Goal: Information Seeking & Learning: Learn about a topic

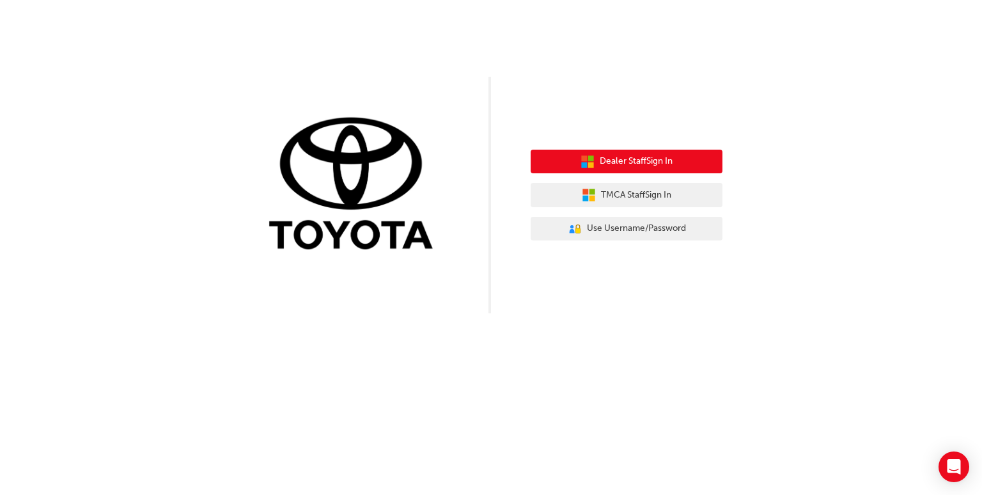
click at [594, 164] on button "Dealer Staff Sign In" at bounding box center [627, 162] width 192 height 24
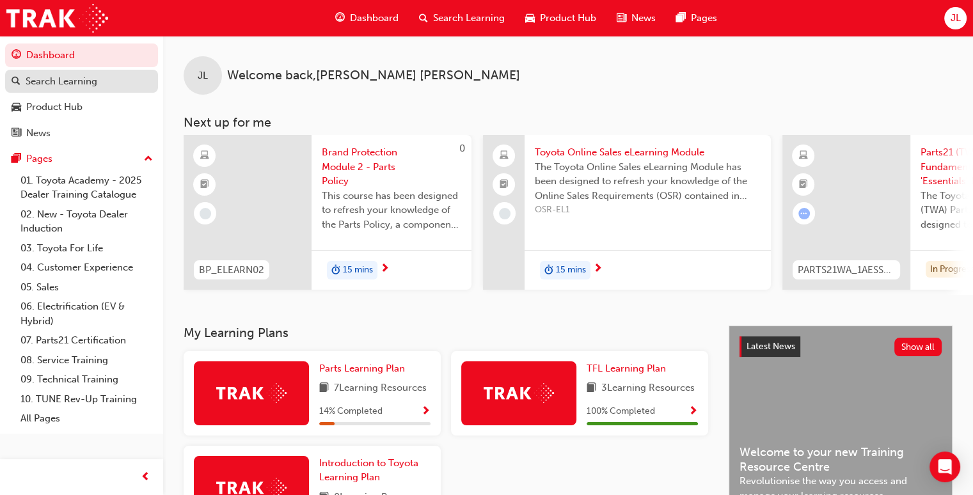
click at [64, 87] on div "Search Learning" at bounding box center [62, 81] width 72 height 15
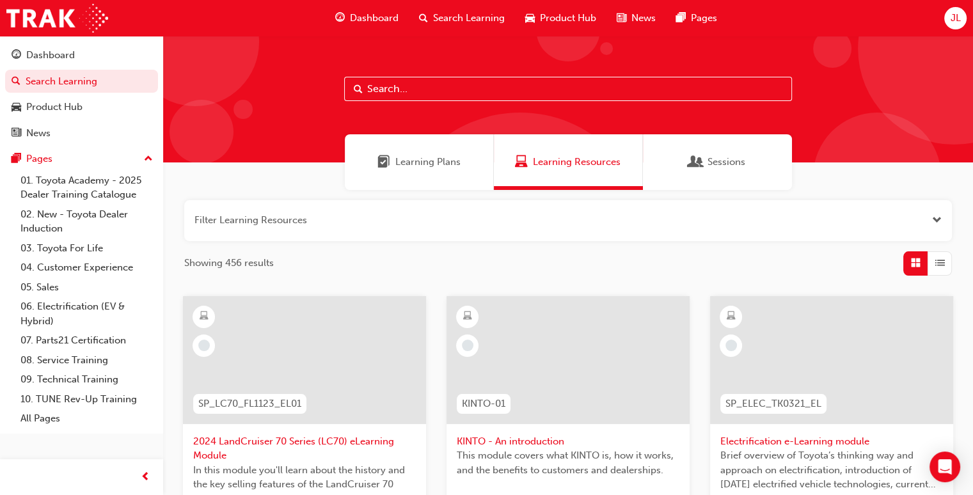
click at [394, 153] on div "Learning Plans" at bounding box center [419, 162] width 149 height 56
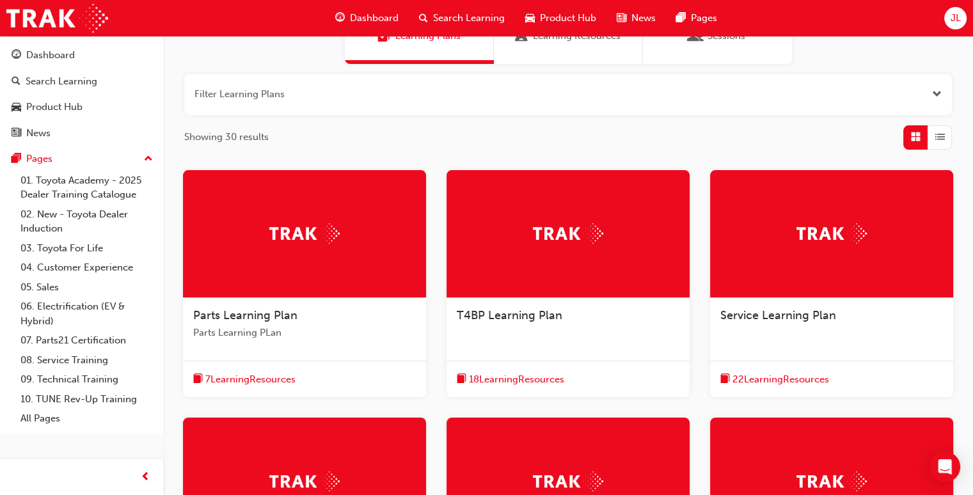
scroll to position [128, 0]
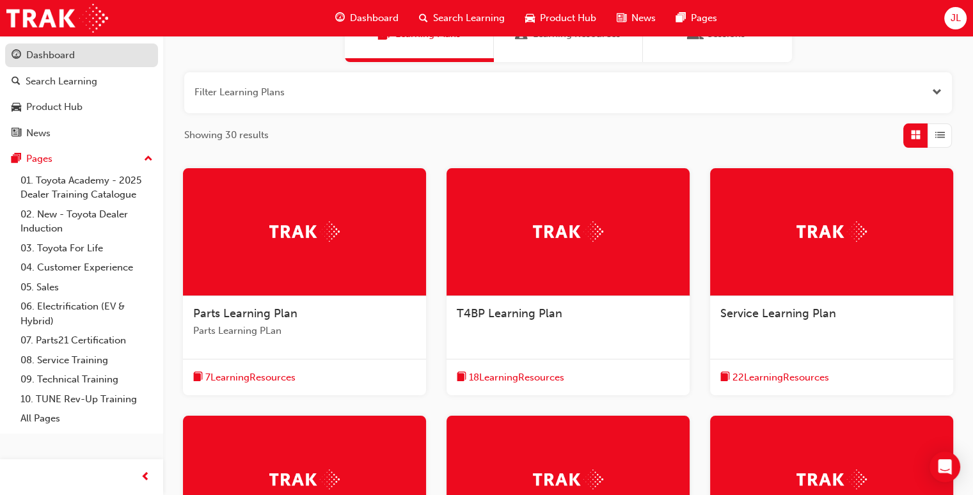
click at [31, 54] on div "Dashboard" at bounding box center [50, 55] width 49 height 15
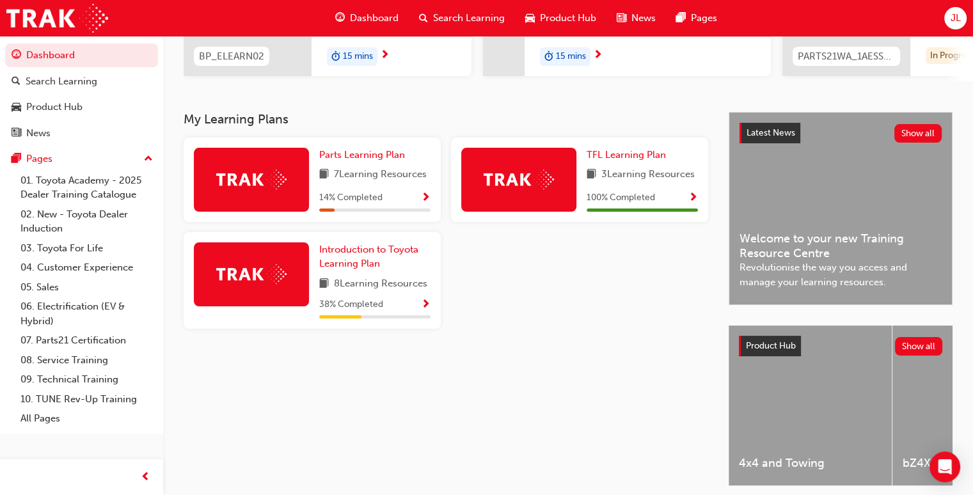
scroll to position [256, 0]
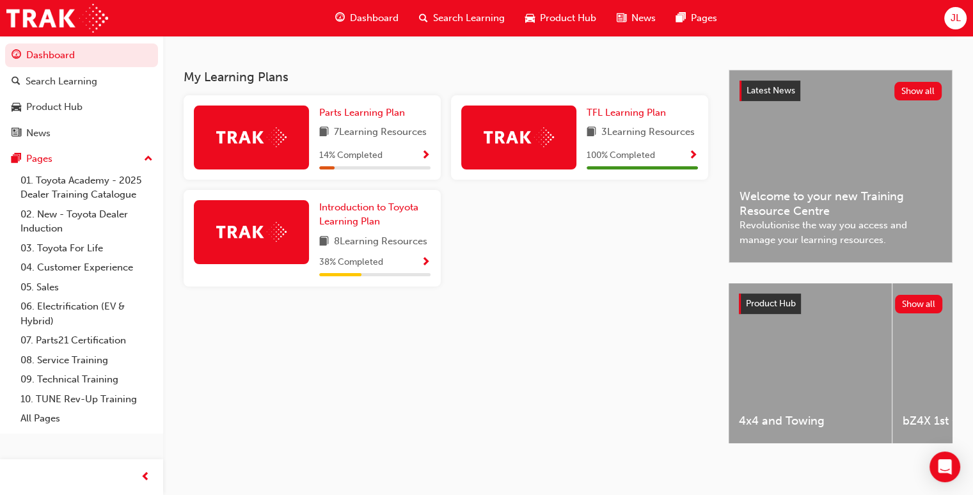
click at [274, 147] on img at bounding box center [251, 137] width 70 height 20
click at [428, 157] on span "Show Progress" at bounding box center [426, 156] width 10 height 12
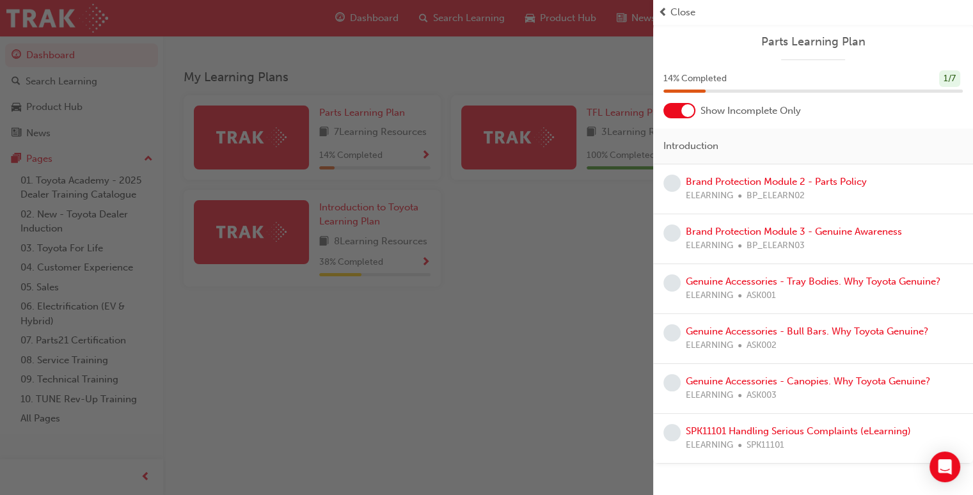
click at [683, 113] on div at bounding box center [687, 110] width 13 height 13
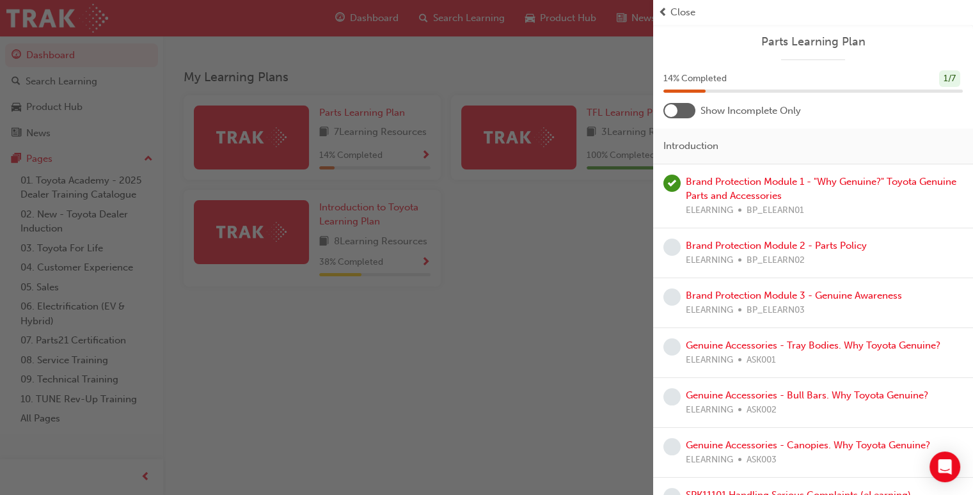
click at [683, 113] on div at bounding box center [679, 110] width 32 height 15
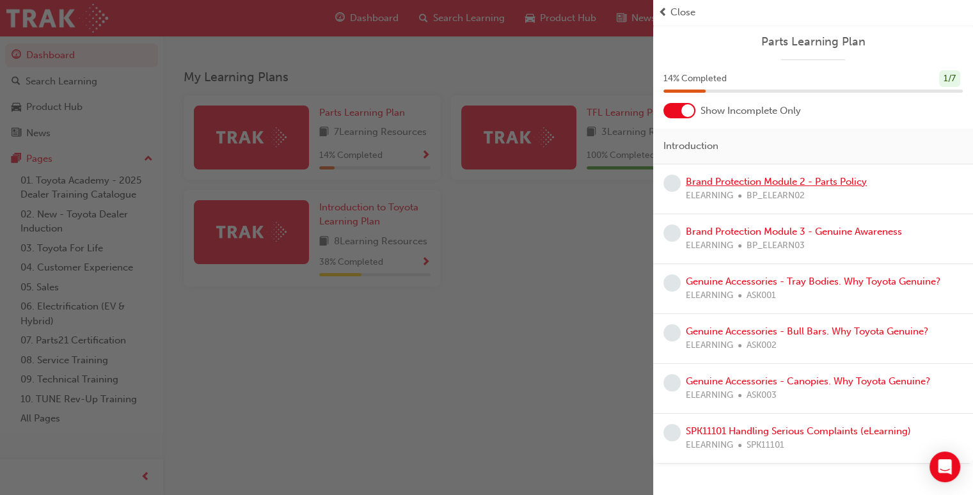
click at [738, 182] on link "Brand Protection Module 2 - Parts Policy" at bounding box center [776, 182] width 181 height 12
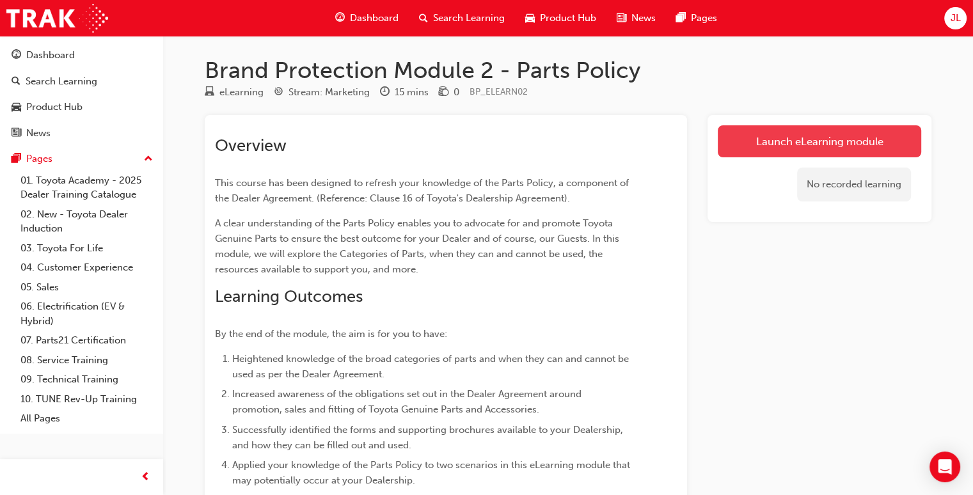
click at [808, 139] on link "Launch eLearning module" at bounding box center [819, 141] width 203 height 32
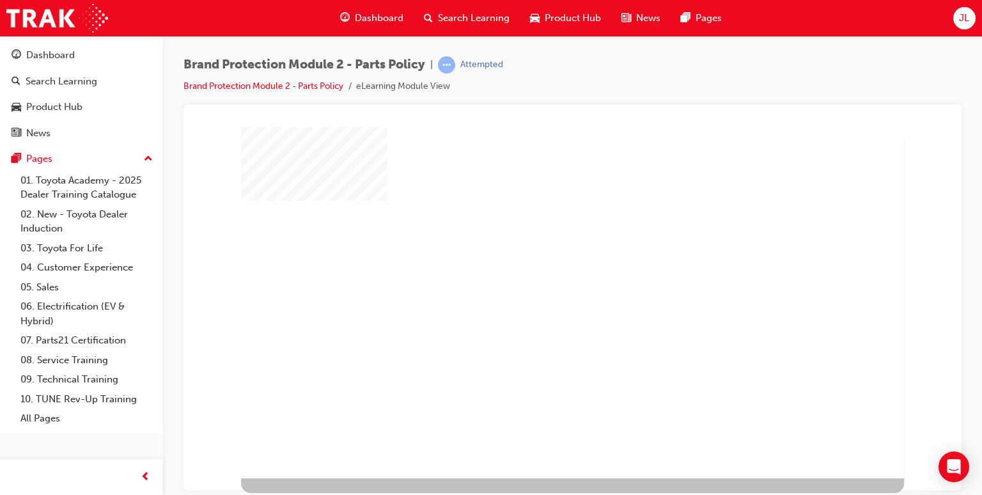
click at [544, 274] on div "play" at bounding box center [544, 274] width 0 height 0
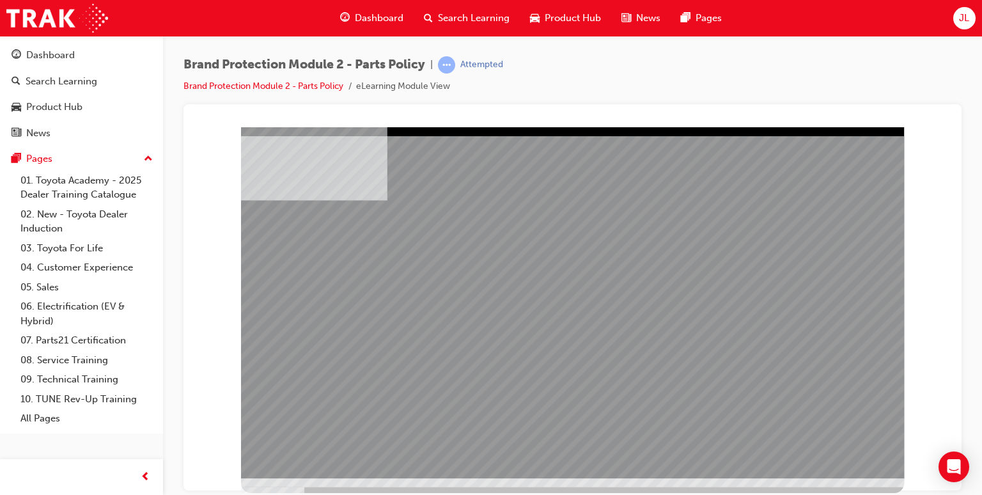
click at [966, 180] on div "Brand Protection Module 2 - Parts Policy | Attempted Brand Protection Module 2 …" at bounding box center [572, 249] width 819 height 427
drag, startPoint x: 972, startPoint y: 159, endPoint x: 972, endPoint y: 201, distance: 42.2
click at [972, 201] on div "Brand Protection Module 2 - Parts Policy | Attempted Brand Protection Module 2 …" at bounding box center [572, 249] width 819 height 427
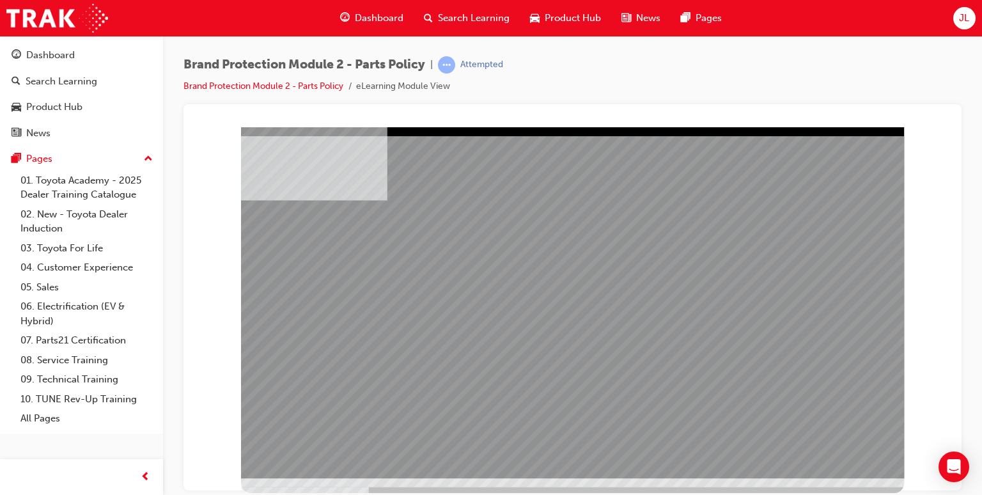
drag, startPoint x: 798, startPoint y: 300, endPoint x: 803, endPoint y: 319, distance: 19.9
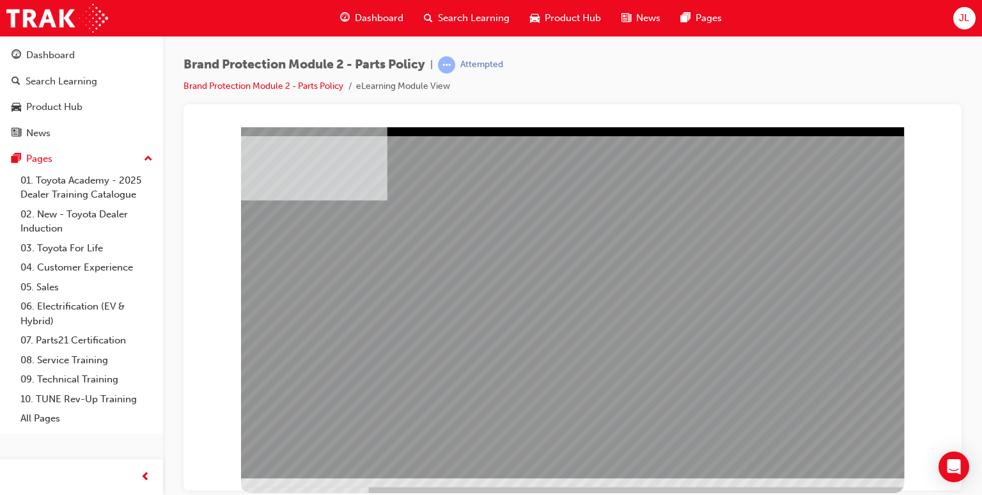
drag, startPoint x: 840, startPoint y: 424, endPoint x: 846, endPoint y: 444, distance: 20.8
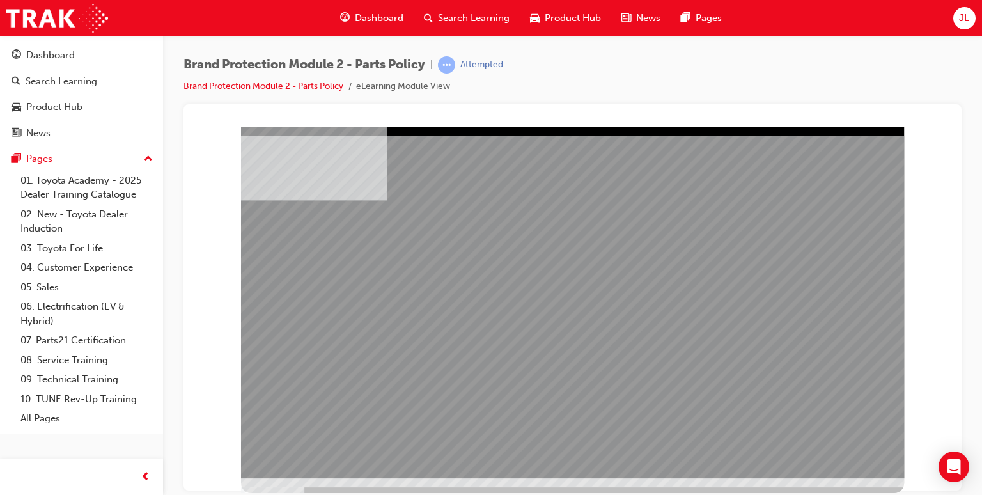
drag, startPoint x: 811, startPoint y: 420, endPoint x: 833, endPoint y: 443, distance: 31.7
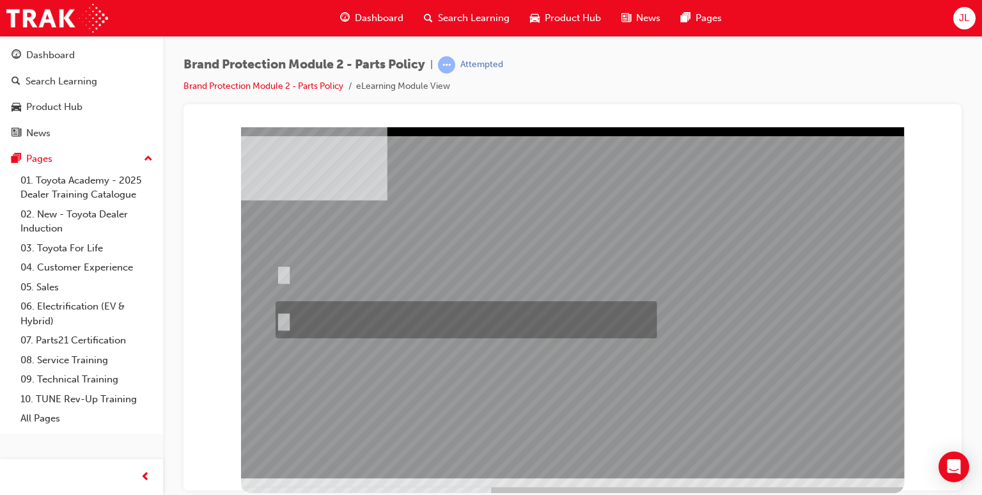
radio input "true"
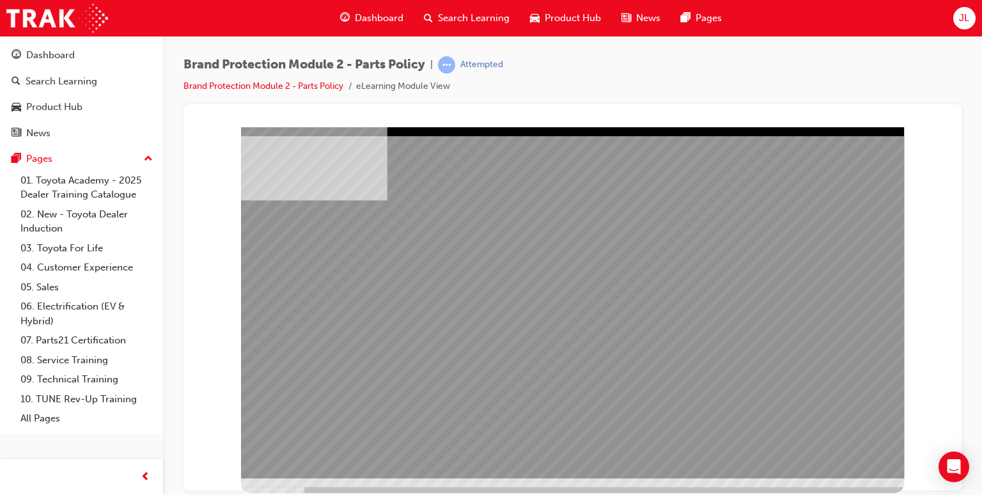
drag, startPoint x: 701, startPoint y: 356, endPoint x: 540, endPoint y: 414, distance: 171.6
click at [540, 414] on div "multistate" at bounding box center [572, 302] width 663 height 351
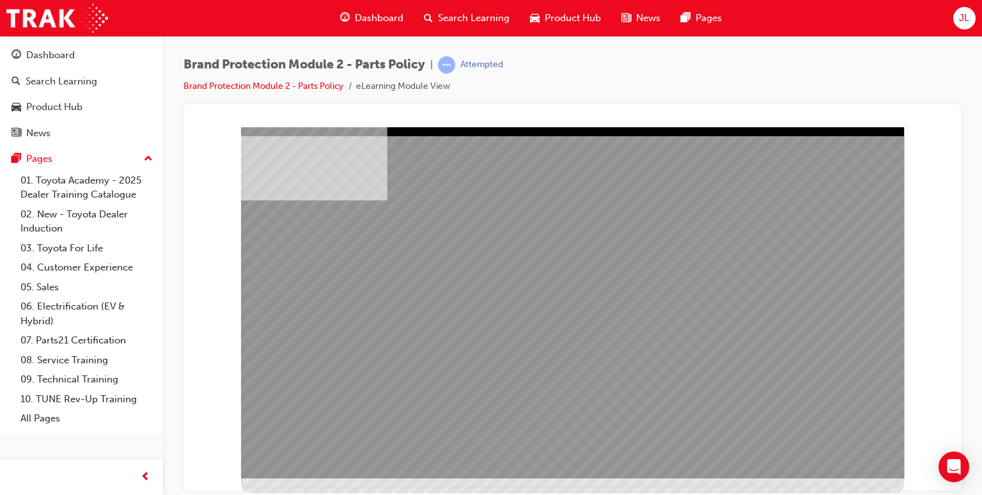
drag, startPoint x: 674, startPoint y: 347, endPoint x: 696, endPoint y: 331, distance: 27.9
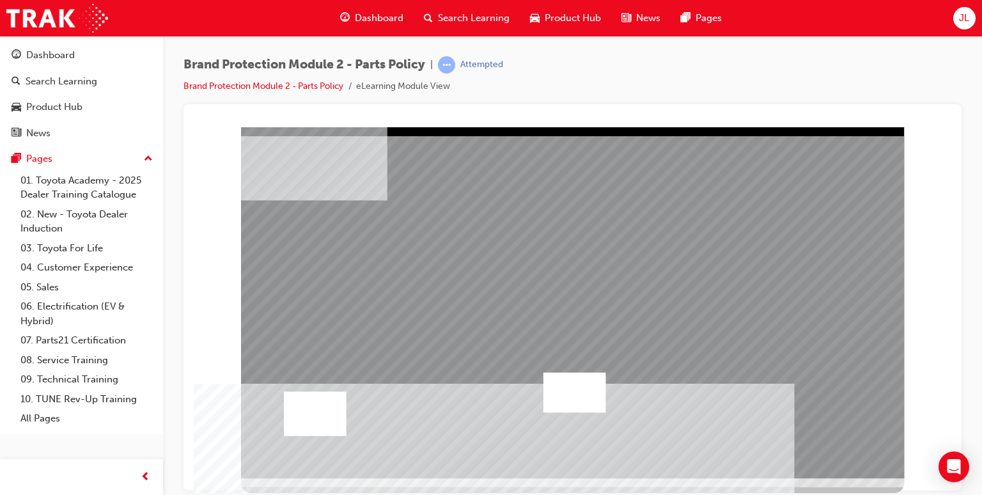
click at [325, 409] on div at bounding box center [315, 413] width 63 height 44
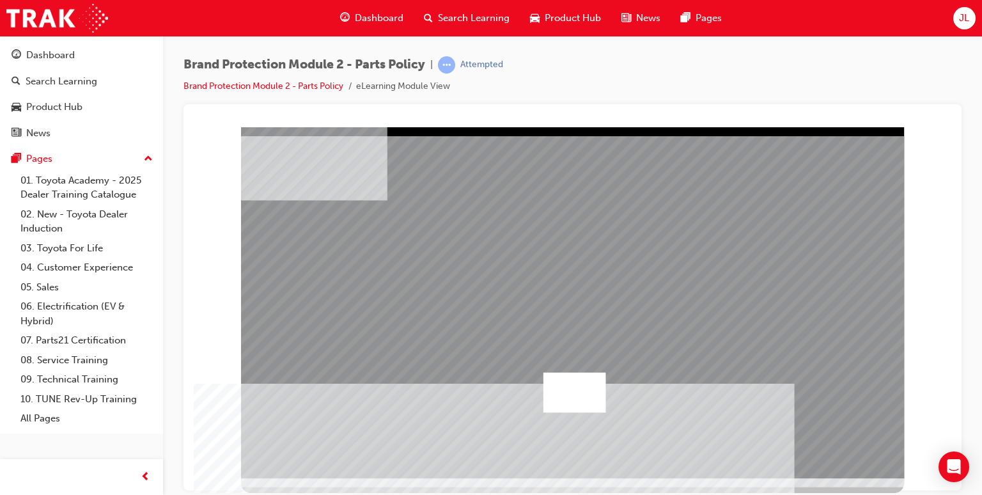
click at [581, 375] on div at bounding box center [575, 392] width 63 height 40
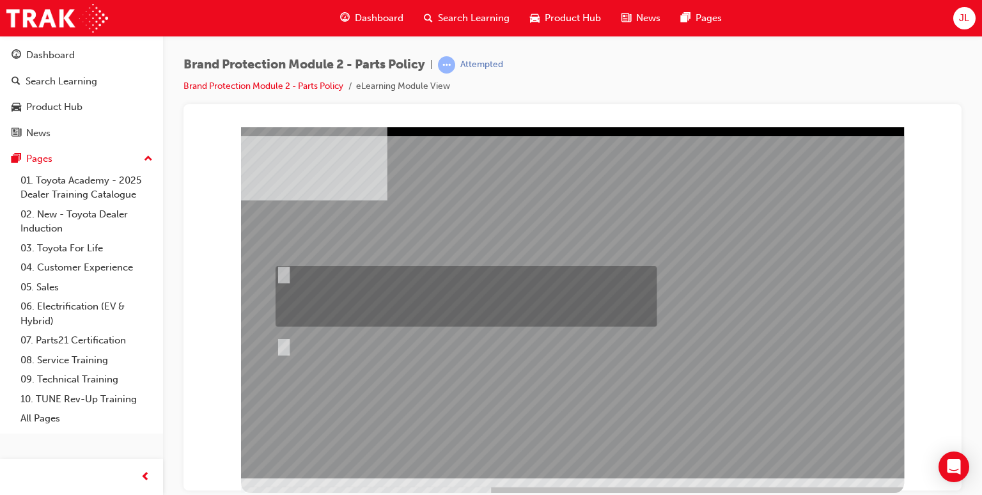
radio input "true"
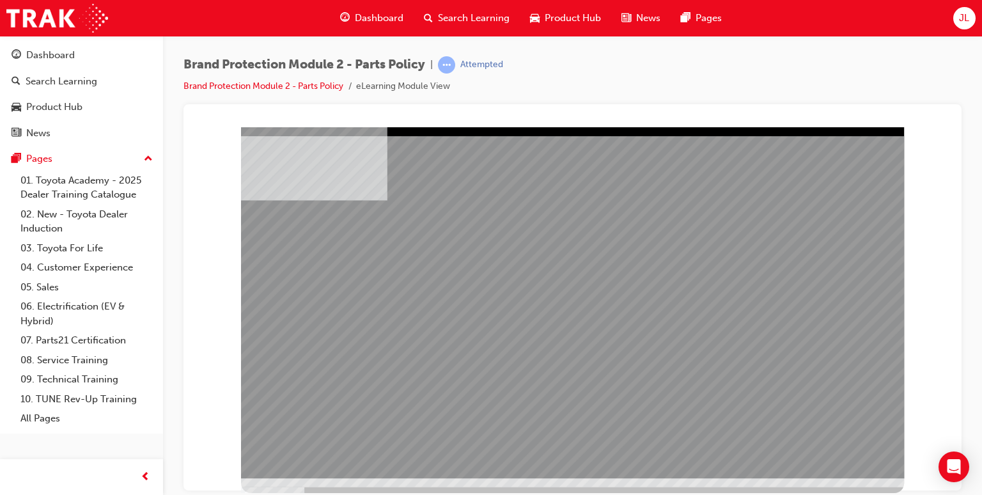
drag, startPoint x: 335, startPoint y: 280, endPoint x: 390, endPoint y: 273, distance: 56.0
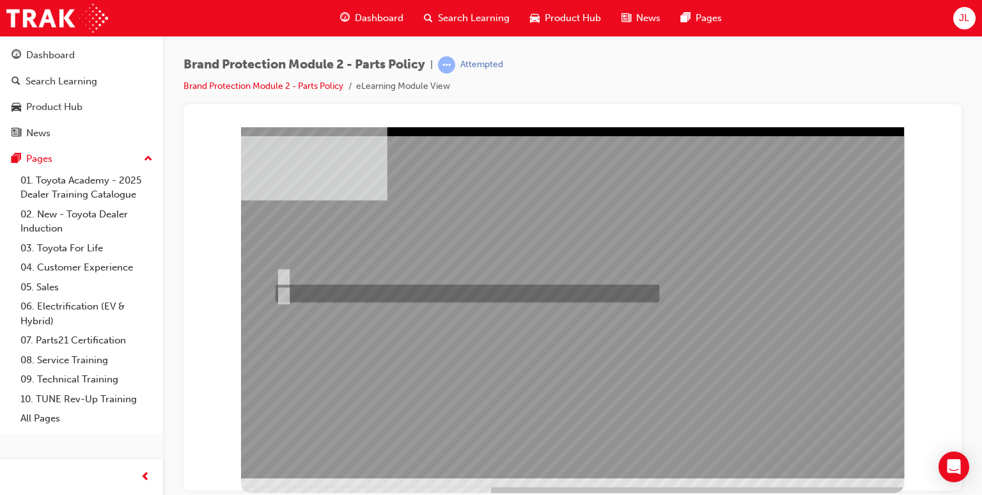
radio input "true"
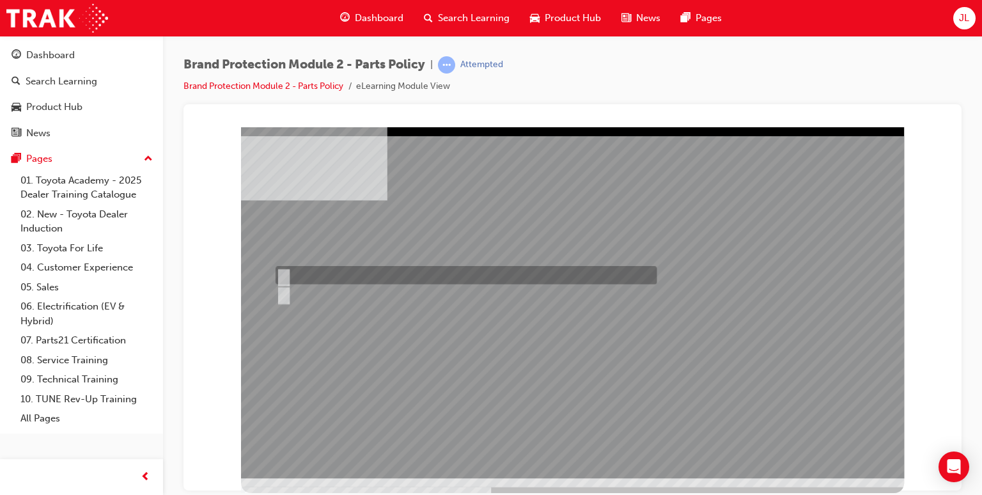
radio input "true"
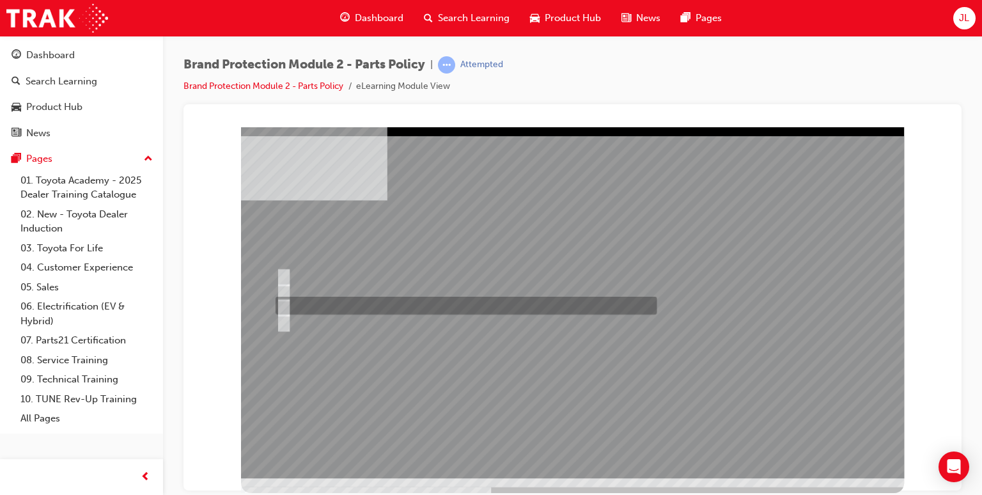
radio input "true"
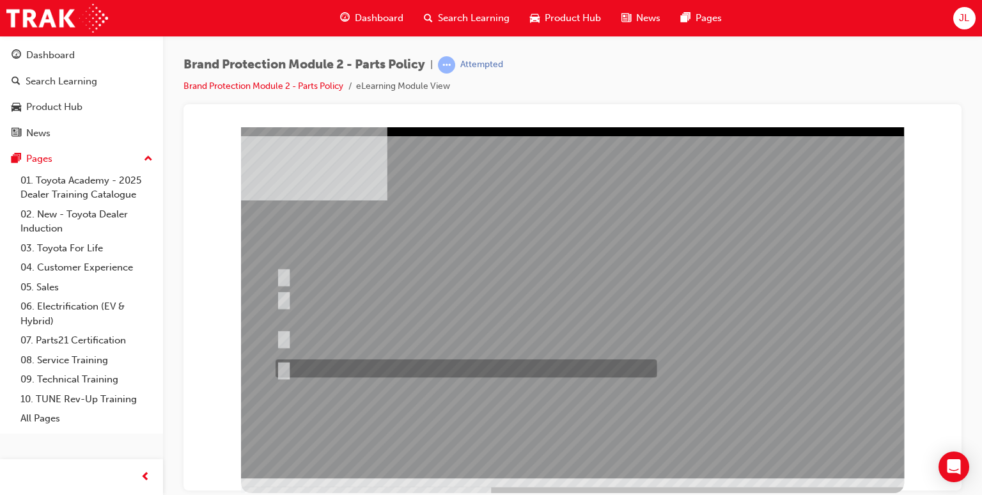
radio input "true"
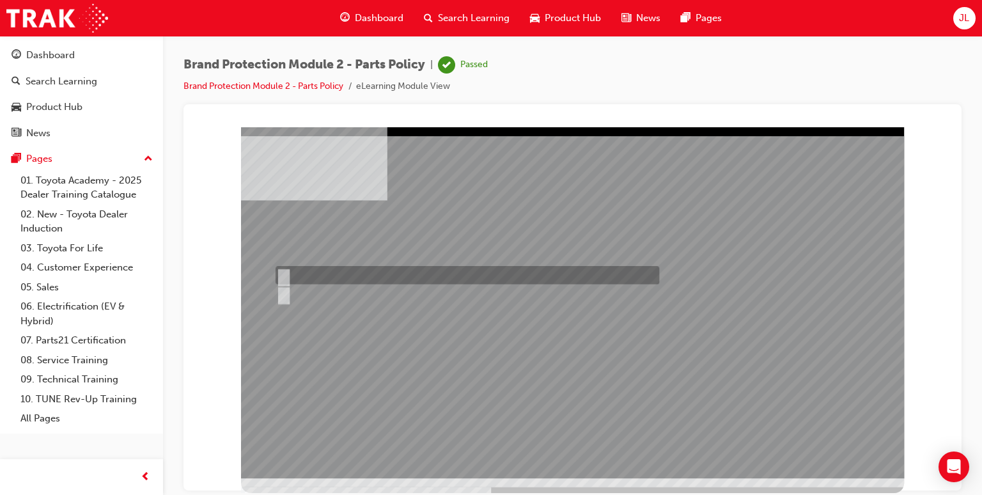
radio input "true"
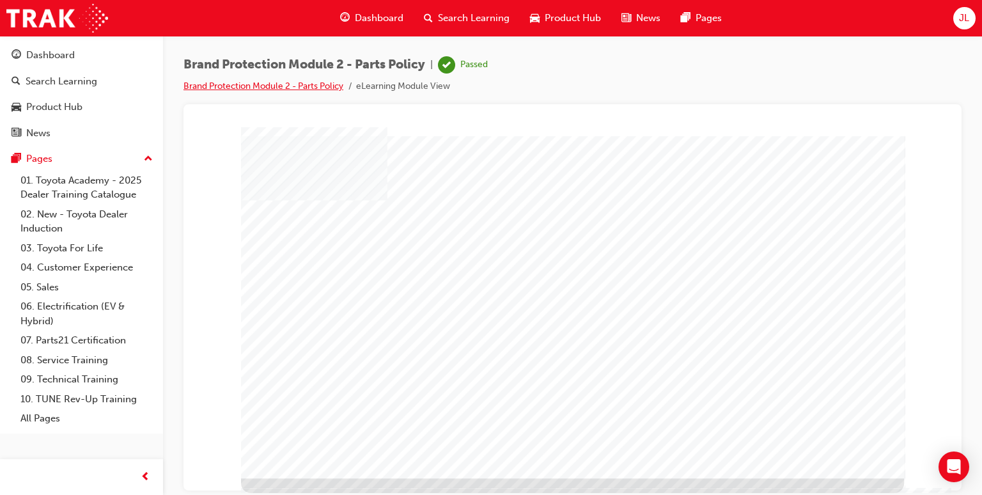
click at [292, 88] on link "Brand Protection Module 2 - Parts Policy" at bounding box center [264, 86] width 160 height 11
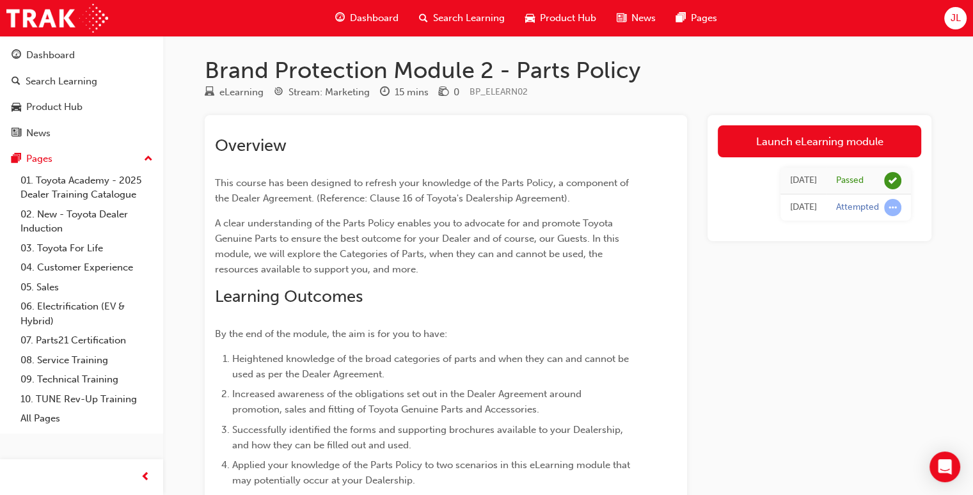
click at [46, 93] on button "Dashboard Search Learning Product Hub News Pages" at bounding box center [81, 94] width 153 height 106
click at [47, 88] on div "Search Learning" at bounding box center [62, 81] width 72 height 15
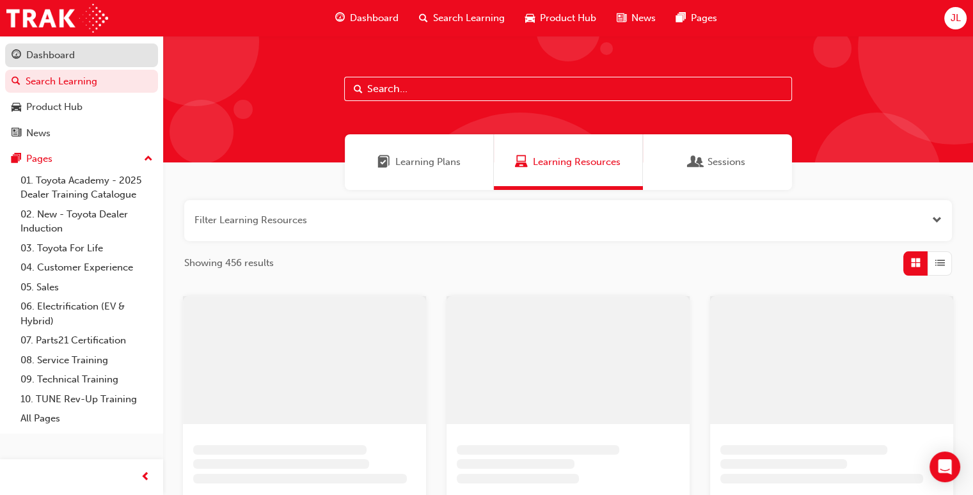
click at [58, 59] on div "Dashboard" at bounding box center [50, 55] width 49 height 15
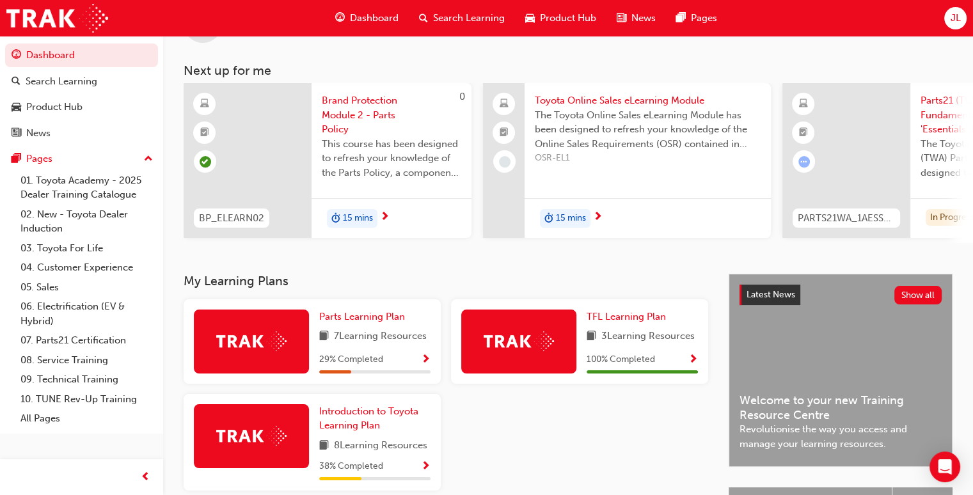
scroll to position [128, 0]
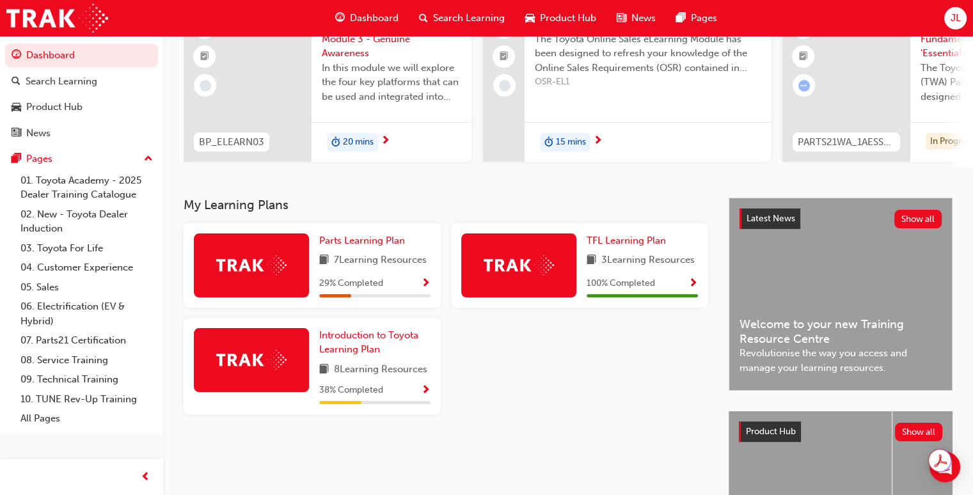
click at [427, 285] on span "Show Progress" at bounding box center [426, 284] width 10 height 12
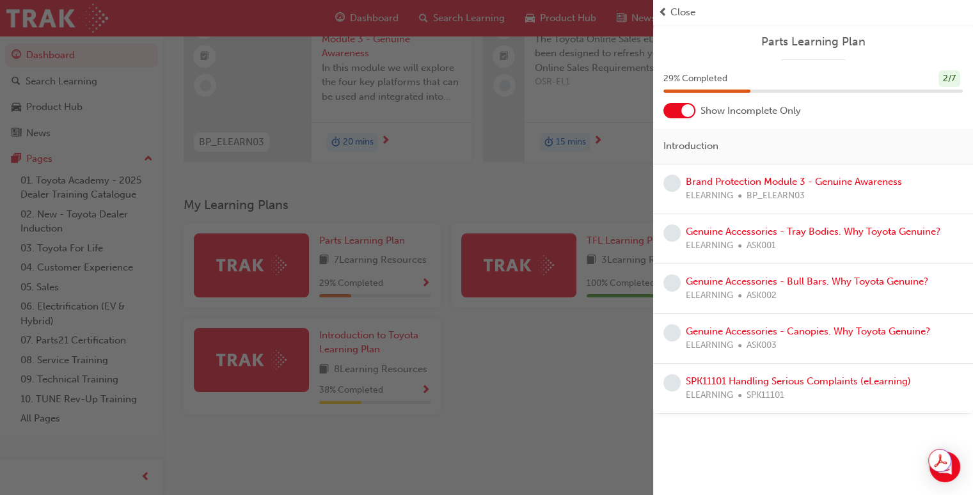
click at [680, 111] on div at bounding box center [679, 110] width 32 height 15
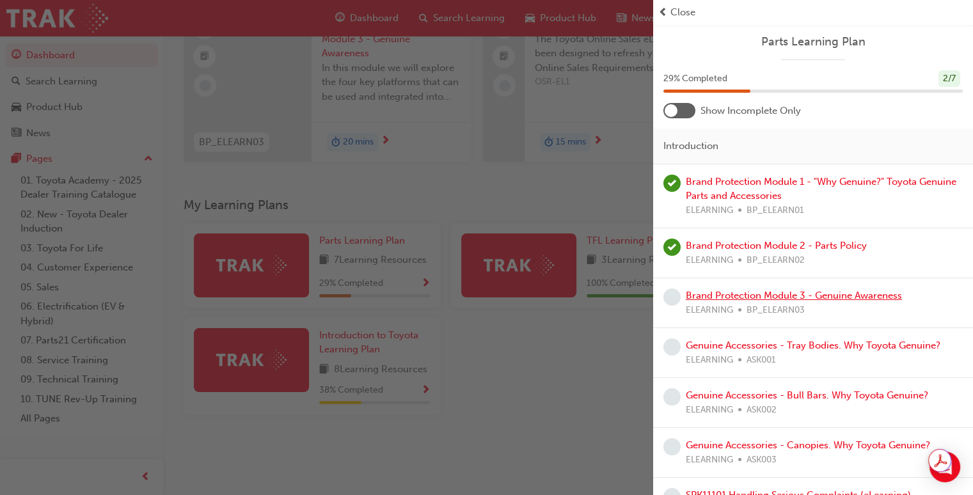
scroll to position [31, 0]
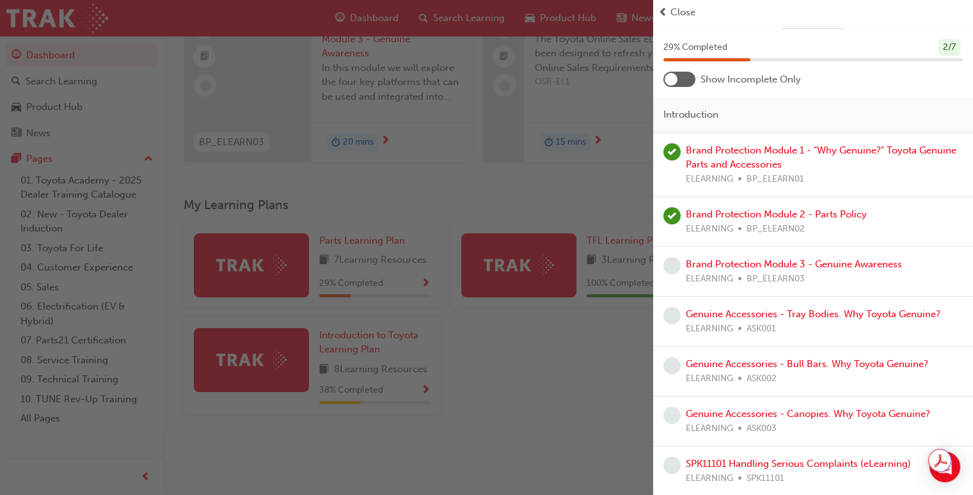
click at [578, 322] on div "button" at bounding box center [326, 247] width 653 height 495
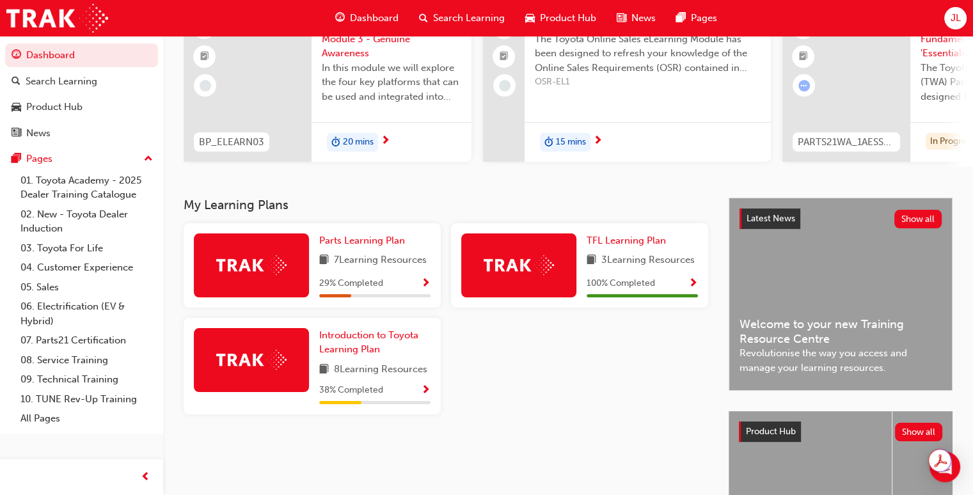
click at [411, 398] on div "38 % Completed" at bounding box center [374, 390] width 111 height 16
click at [433, 394] on div "Introduction to Toyota Learning Plan 8 Learning Resources 38 % Completed" at bounding box center [312, 366] width 257 height 97
click at [424, 392] on span "Show Progress" at bounding box center [426, 391] width 10 height 12
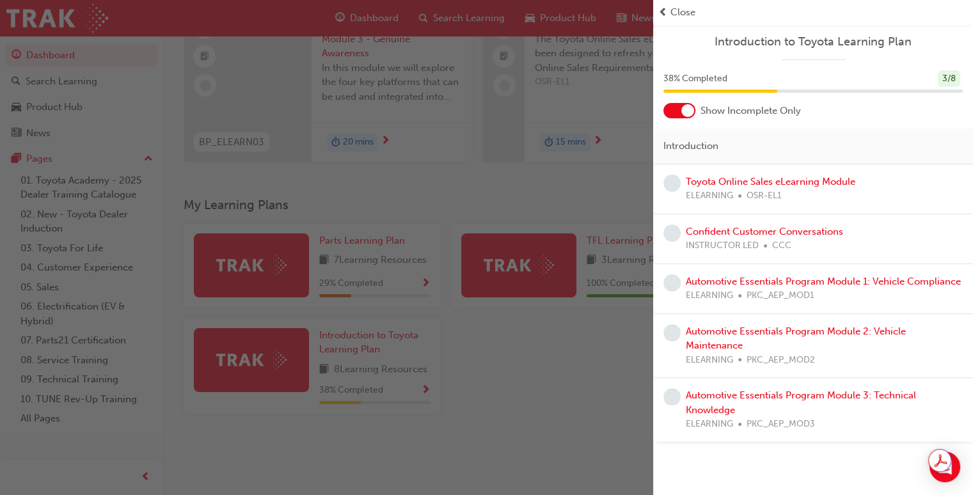
click at [681, 109] on div at bounding box center [679, 110] width 32 height 15
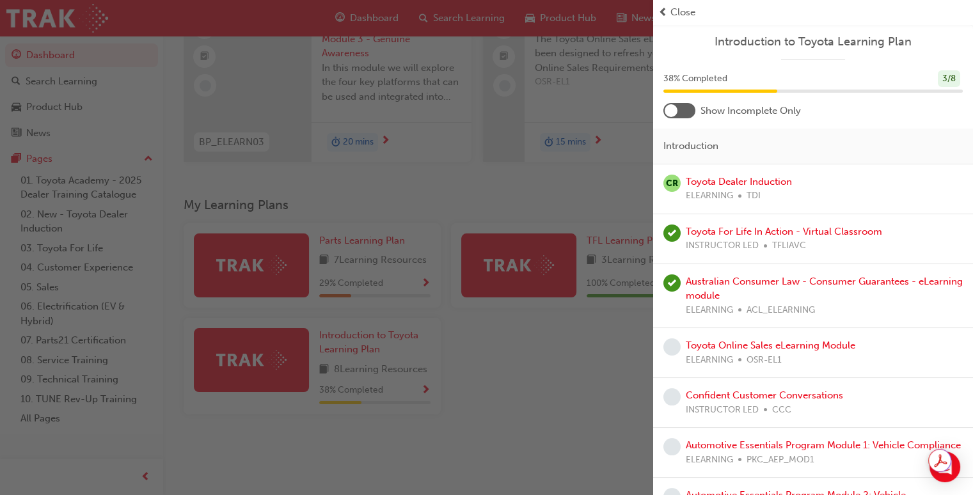
click at [690, 111] on div at bounding box center [679, 110] width 32 height 15
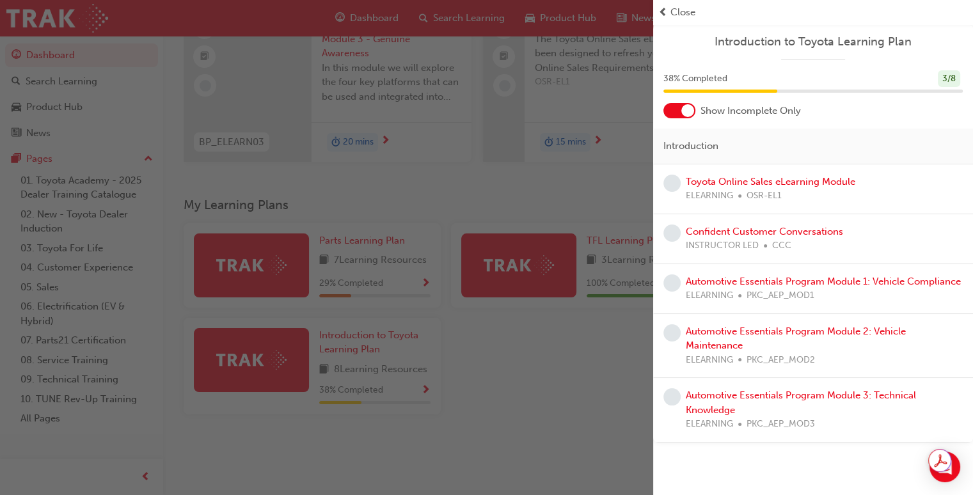
click at [588, 345] on div "button" at bounding box center [326, 247] width 653 height 495
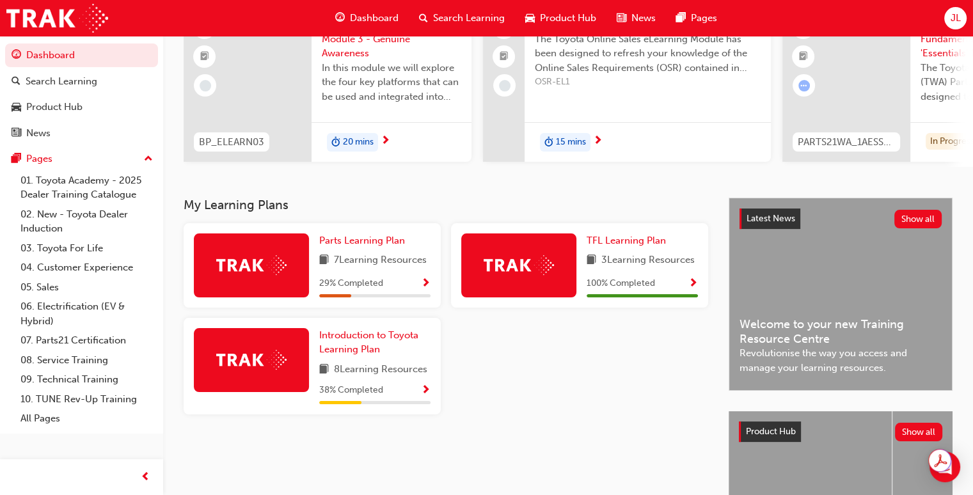
click at [430, 286] on button "button" at bounding box center [426, 284] width 10 height 16
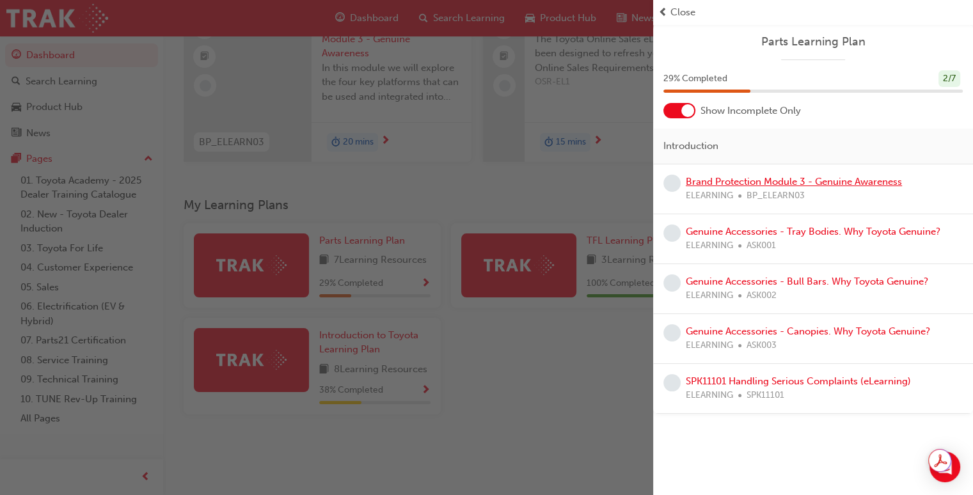
click at [700, 183] on link "Brand Protection Module 3 - Genuine Awareness" at bounding box center [794, 182] width 216 height 12
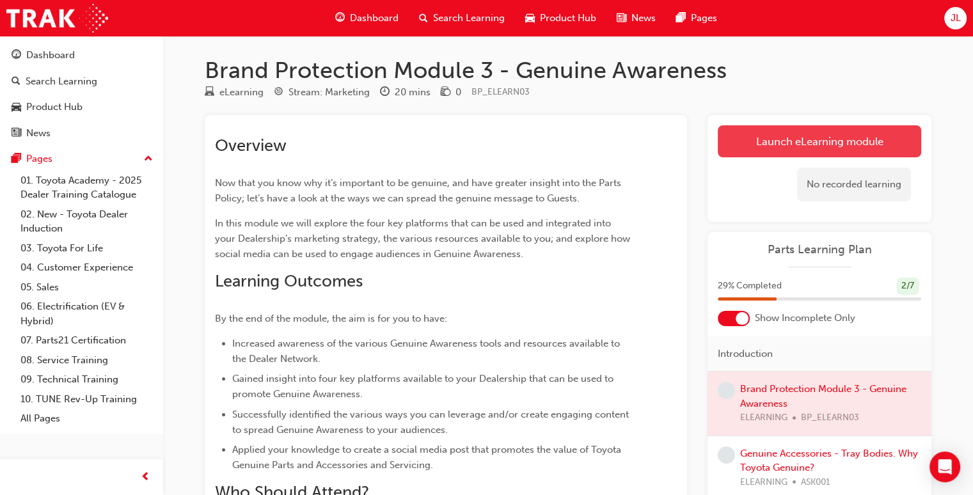
click at [775, 145] on link "Launch eLearning module" at bounding box center [819, 141] width 203 height 32
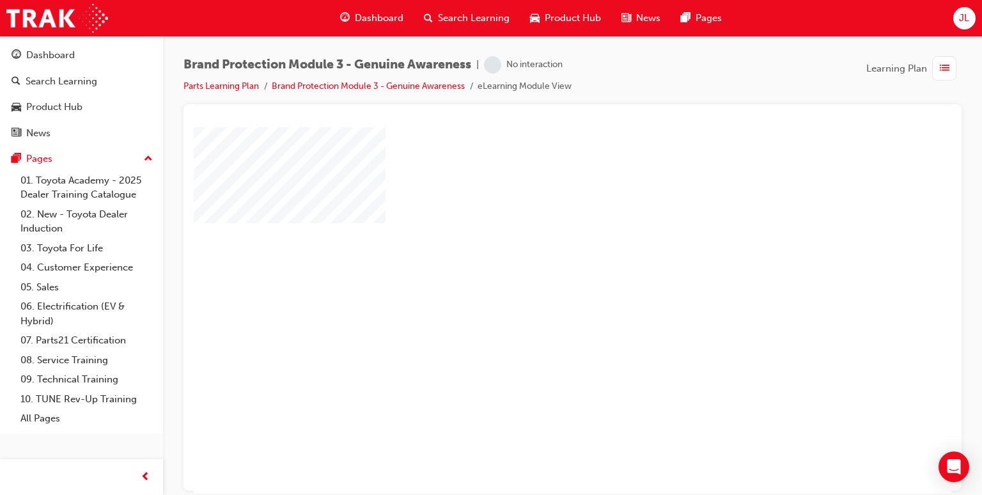
click at [536, 272] on div "play" at bounding box center [536, 272] width 0 height 0
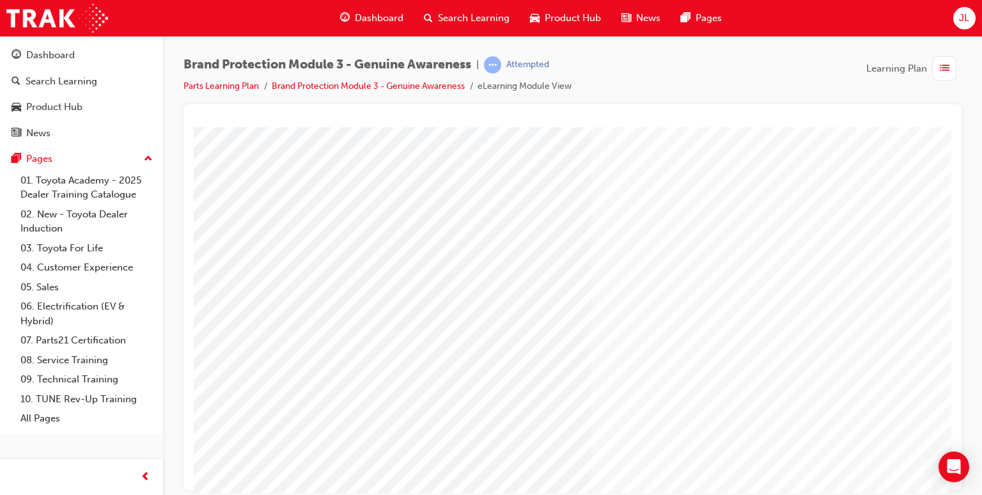
scroll to position [123, 0]
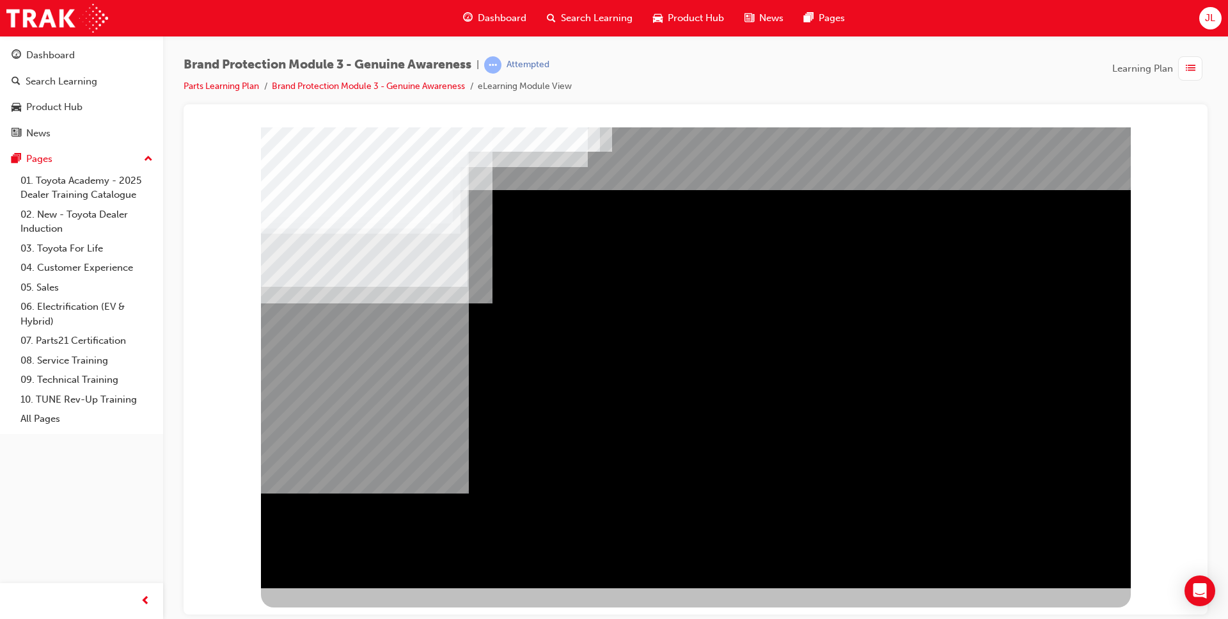
click at [342, 494] on div "NEXT Trigger this button to go to the next slide" at bounding box center [301, 621] width 81 height 23
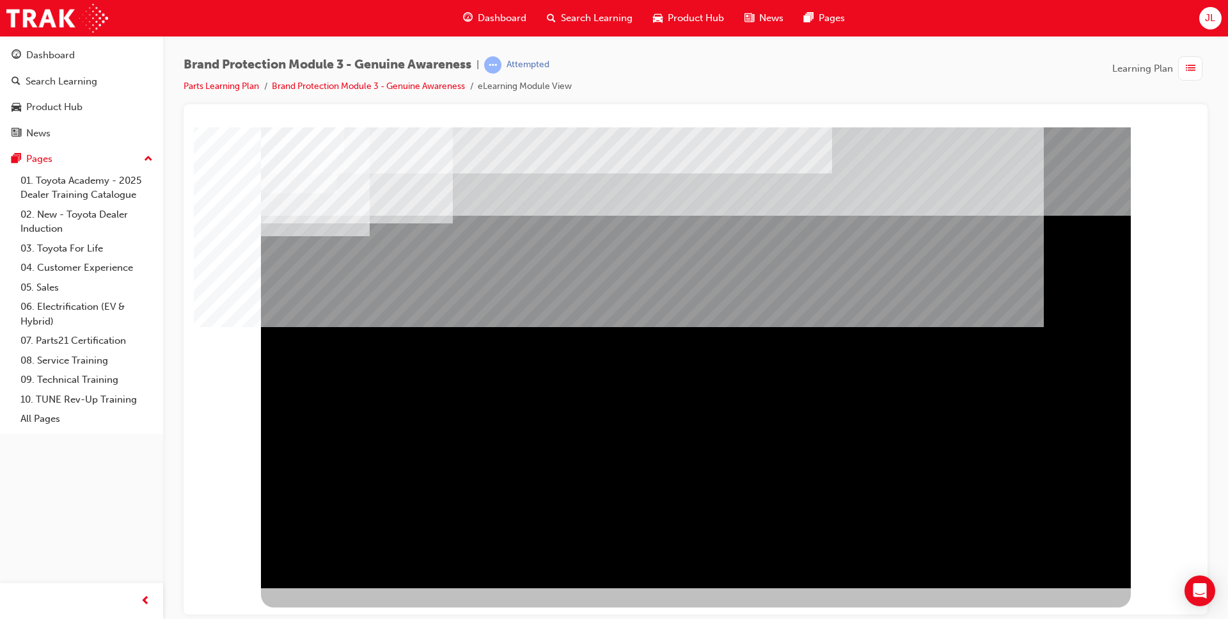
click at [342, 494] on div "NEXT Trigger this button to go to the next slide" at bounding box center [301, 621] width 81 height 23
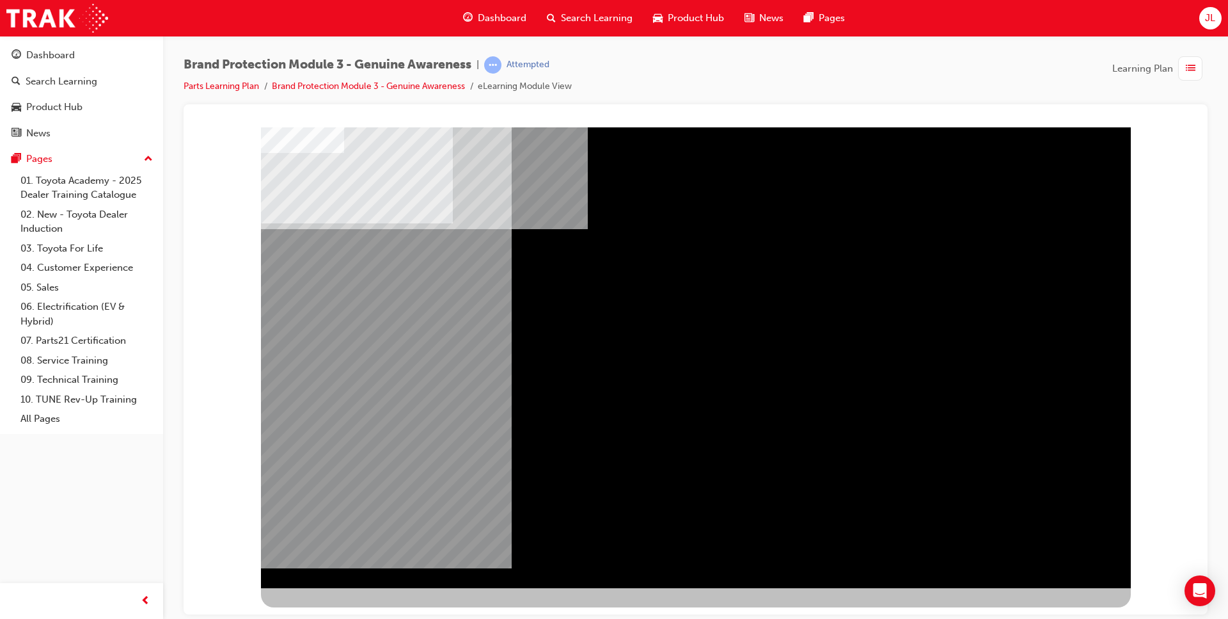
click at [342, 494] on div "NEXT Trigger this button to go to the next slide" at bounding box center [301, 621] width 81 height 23
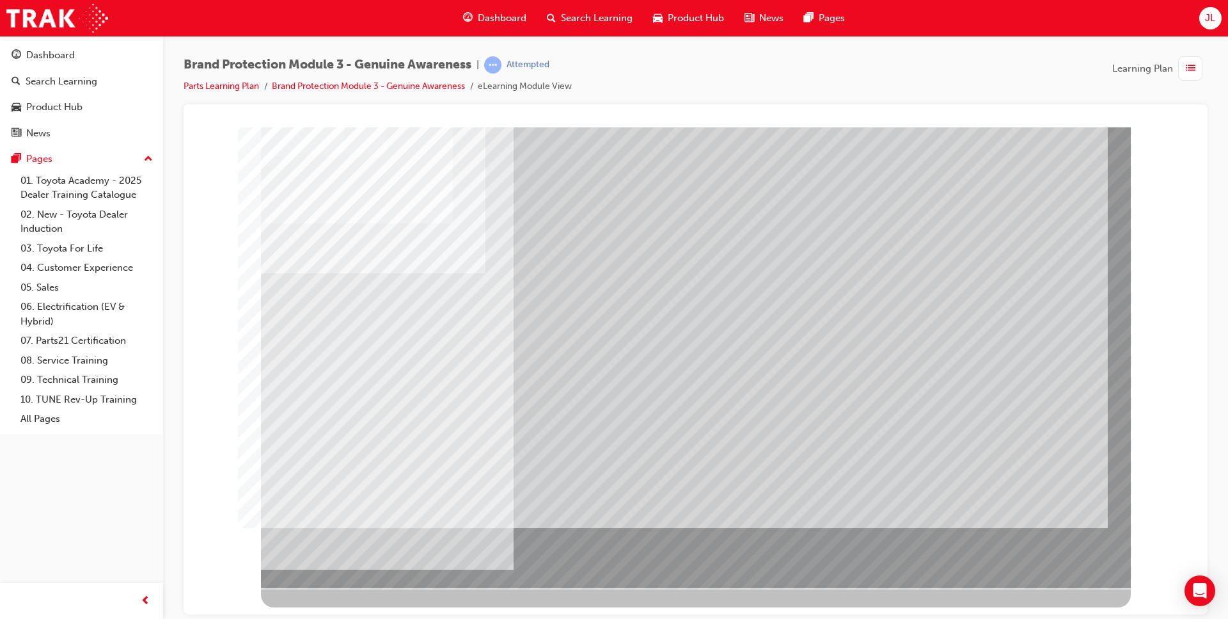
drag, startPoint x: 697, startPoint y: 185, endPoint x: 723, endPoint y: 162, distance: 34.0
click at [753, 152] on div at bounding box center [696, 357] width 870 height 461
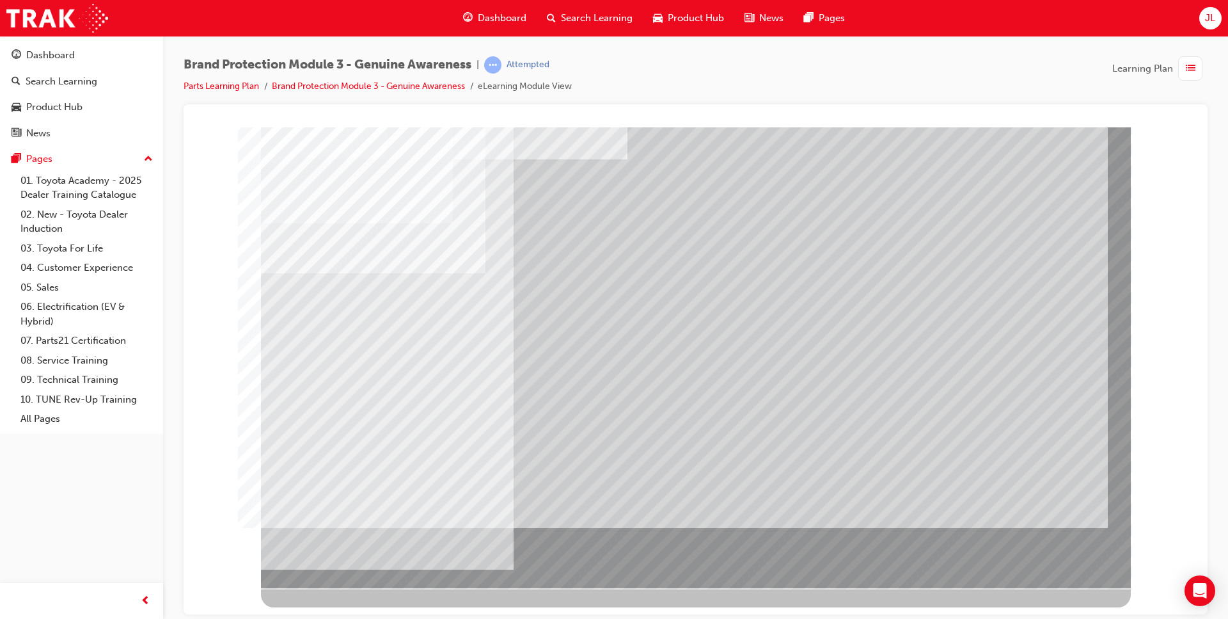
drag, startPoint x: 703, startPoint y: 192, endPoint x: 603, endPoint y: 232, distance: 108.2
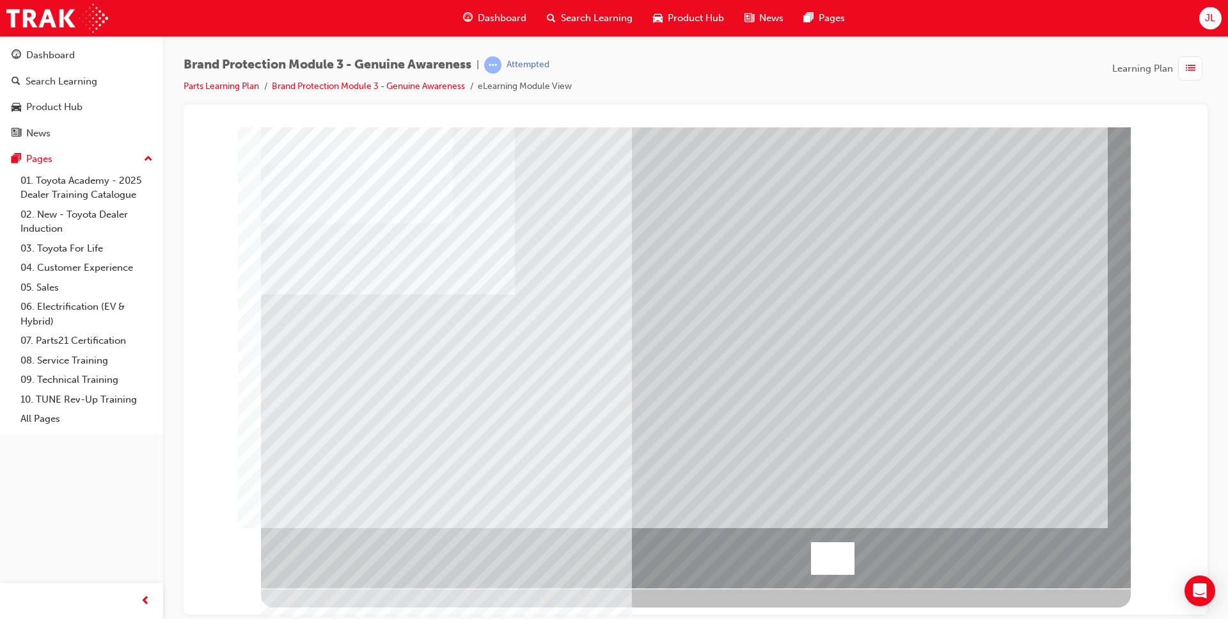
click at [837, 494] on div at bounding box center [832, 557] width 43 height 33
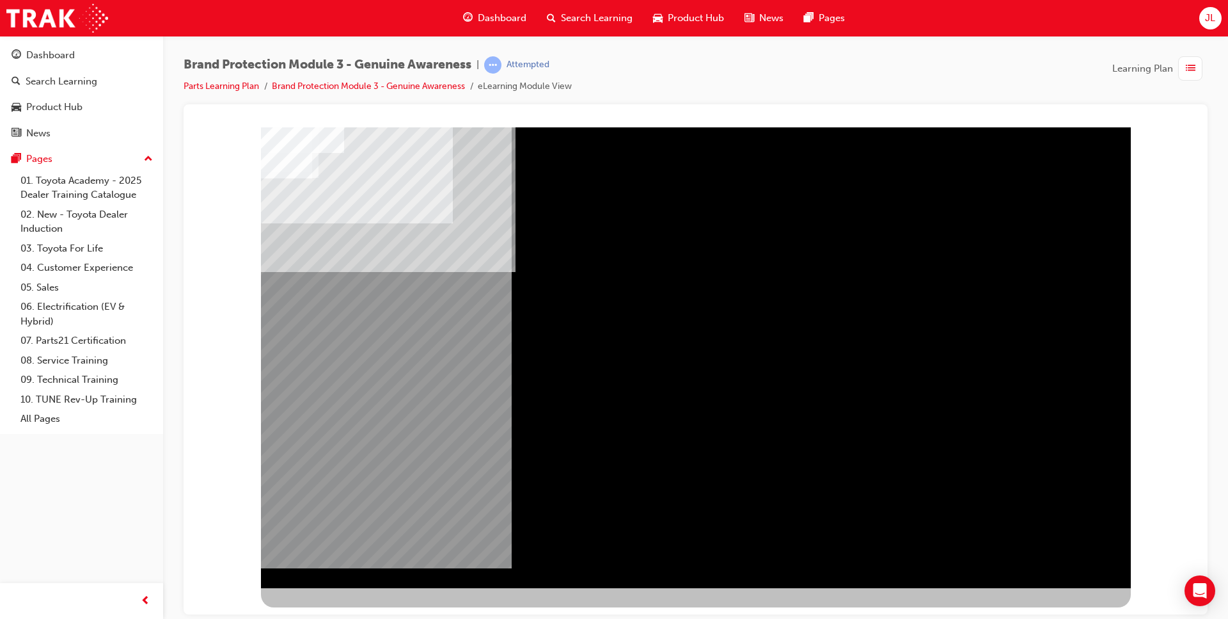
drag, startPoint x: 335, startPoint y: 361, endPoint x: 485, endPoint y: 335, distance: 151.8
click at [485, 335] on div at bounding box center [696, 357] width 870 height 461
click at [342, 494] on div "NEXT Trigger this button to go to the next slide" at bounding box center [301, 621] width 81 height 23
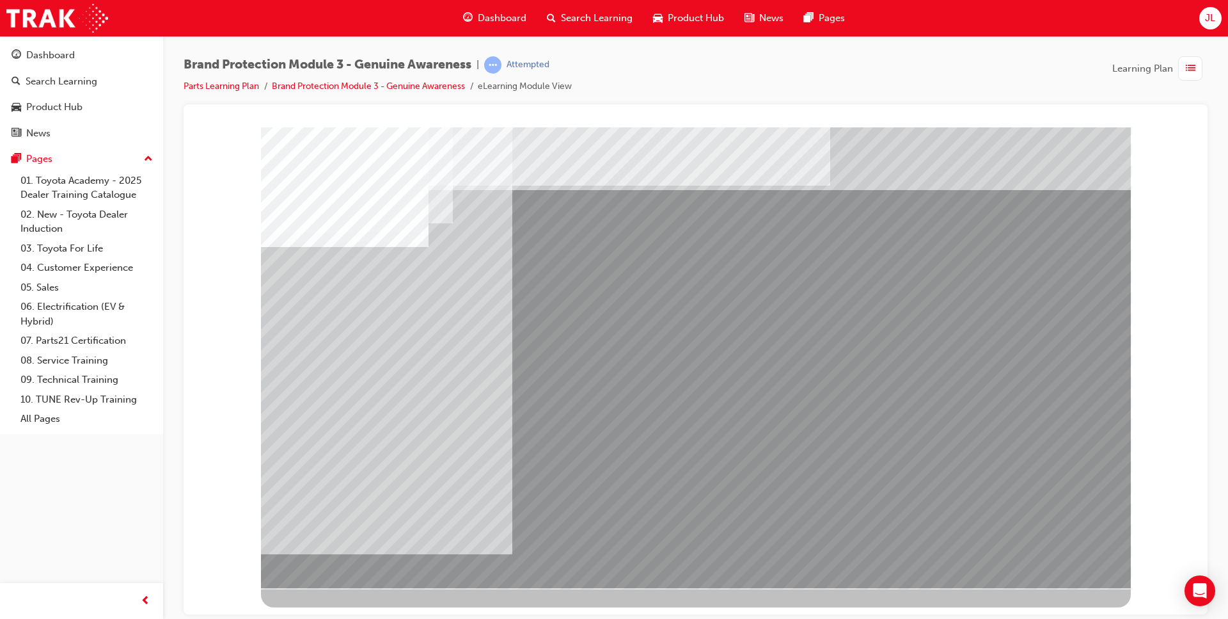
drag, startPoint x: 929, startPoint y: 227, endPoint x: 782, endPoint y: 294, distance: 162.3
click at [842, 258] on div at bounding box center [696, 357] width 870 height 461
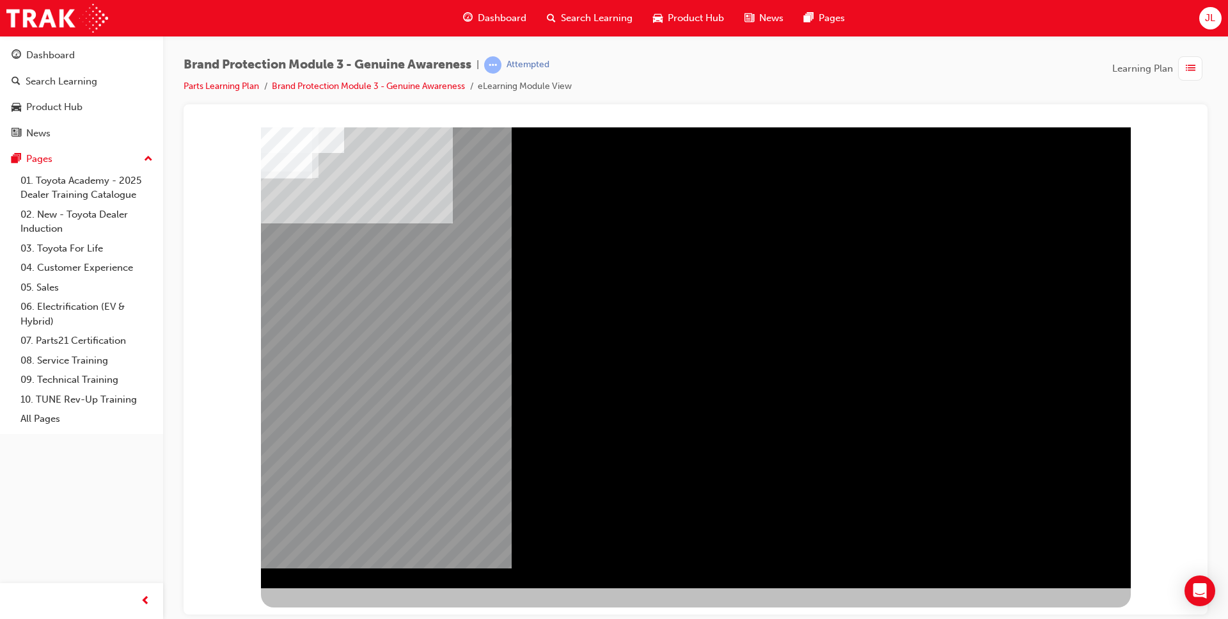
click at [982, 494] on div "" at bounding box center [696, 368] width 870 height 461
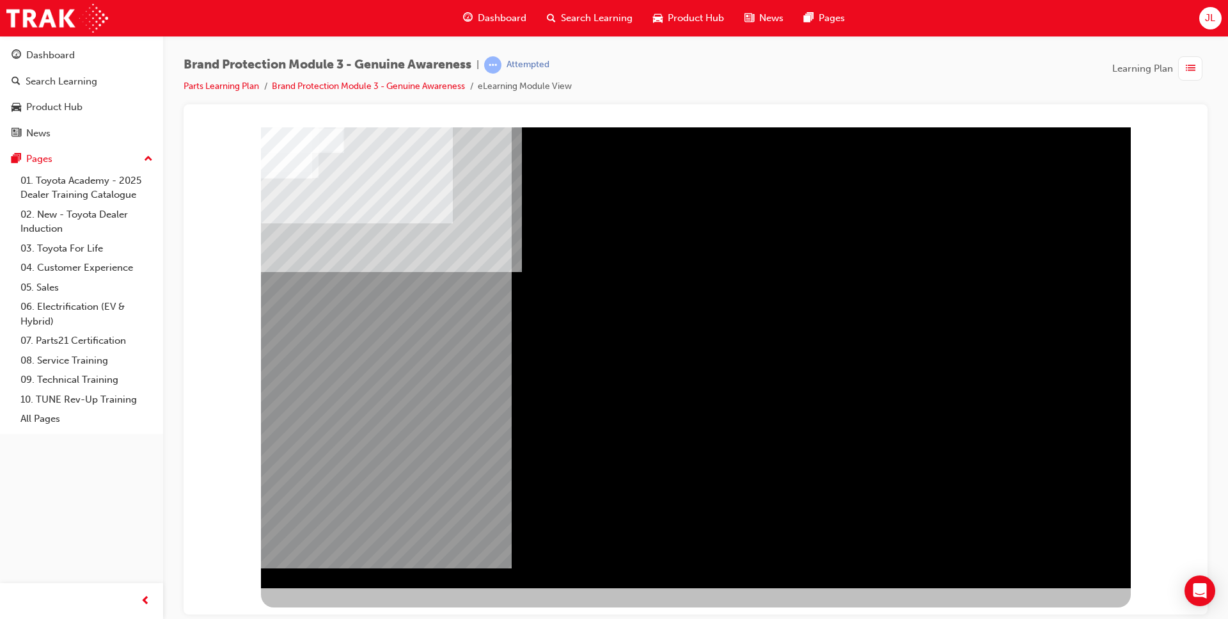
click at [342, 494] on div "NEXT Trigger this button to go to the next slide" at bounding box center [301, 621] width 81 height 23
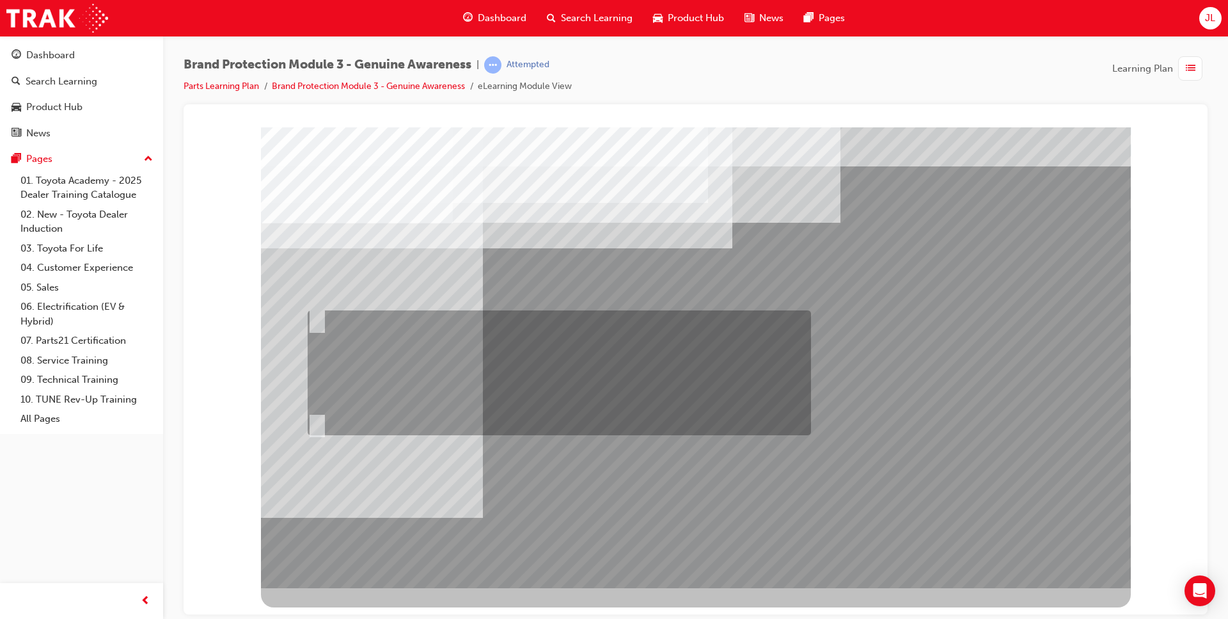
click at [701, 347] on div at bounding box center [555, 372] width 503 height 125
radio input "true"
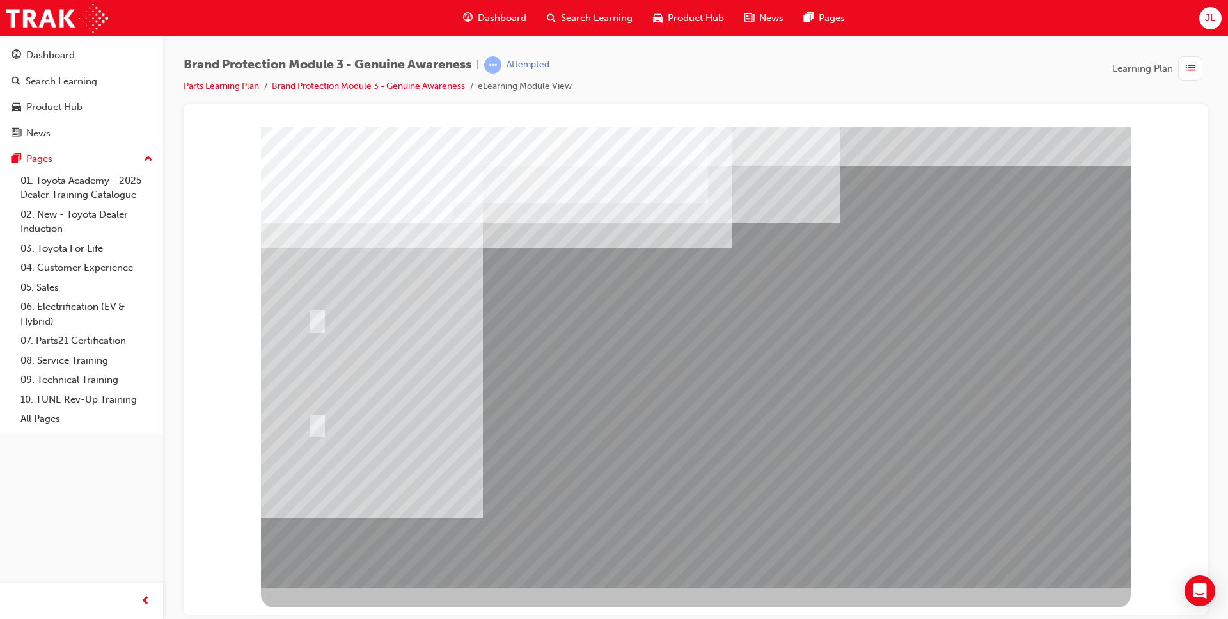
click at [710, 494] on div at bounding box center [696, 357] width 870 height 461
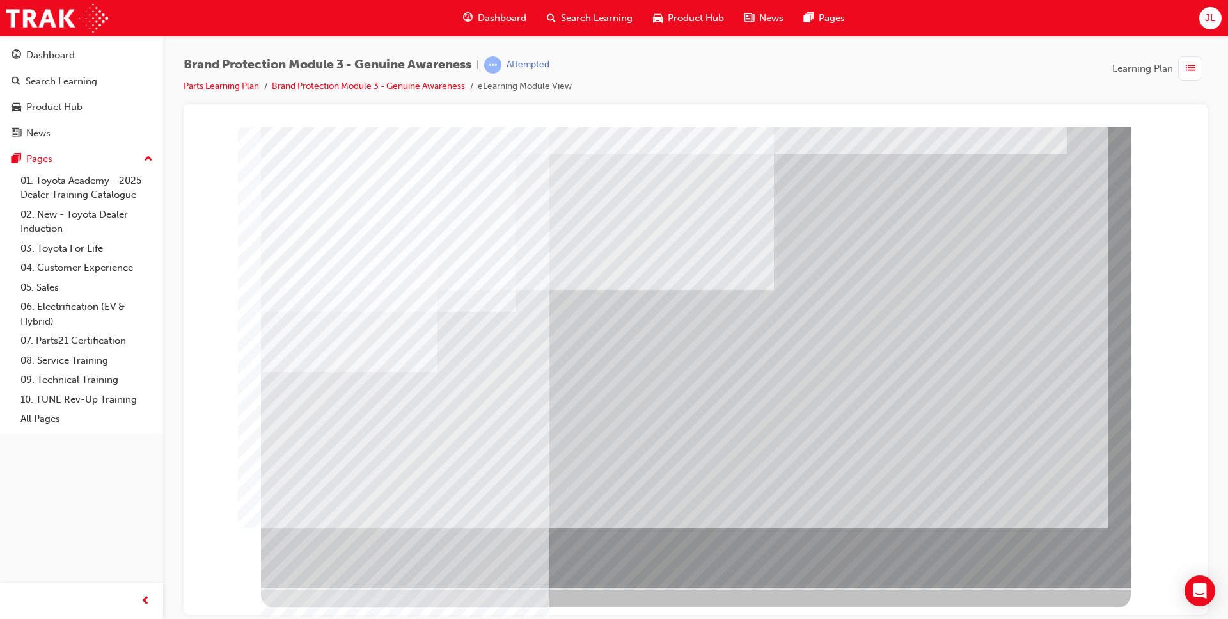
drag, startPoint x: 991, startPoint y: 455, endPoint x: 1050, endPoint y: 404, distance: 78.9
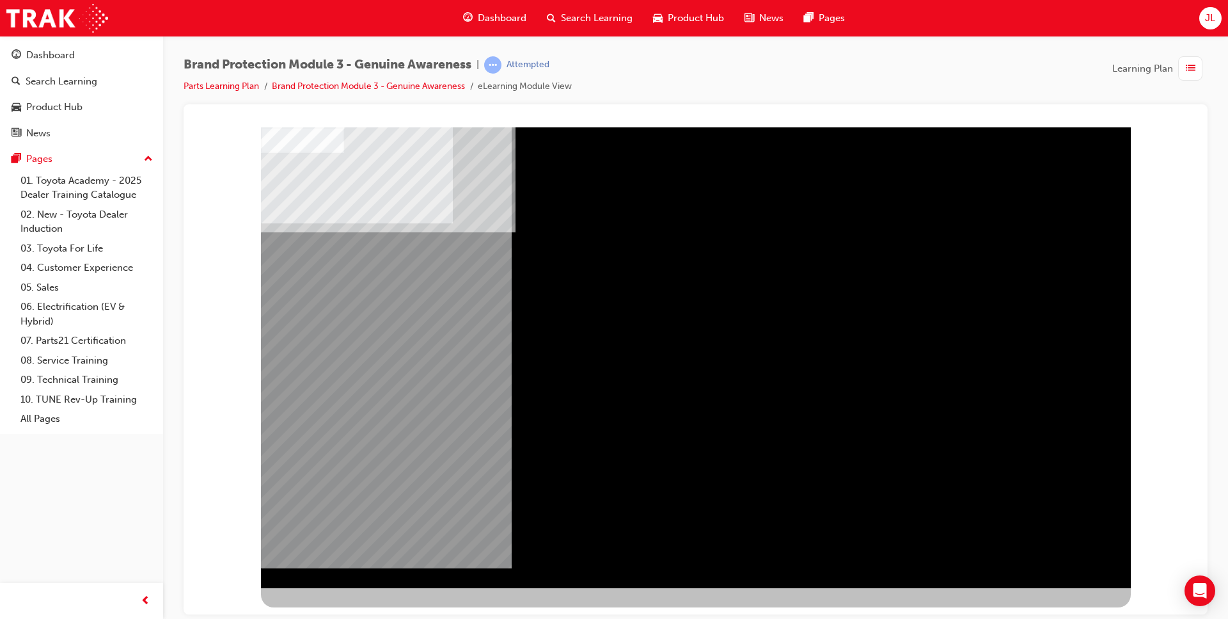
click at [342, 494] on div "NEXT Trigger this button to go to the next slide" at bounding box center [301, 621] width 81 height 23
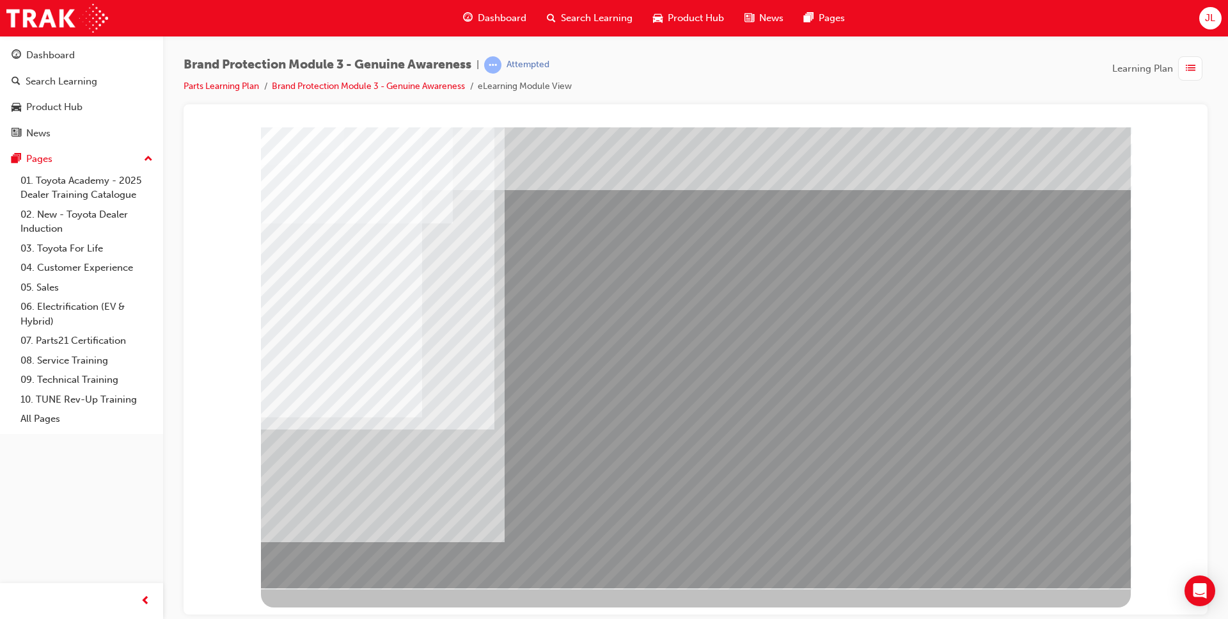
drag, startPoint x: 570, startPoint y: 230, endPoint x: 562, endPoint y: 230, distance: 8.3
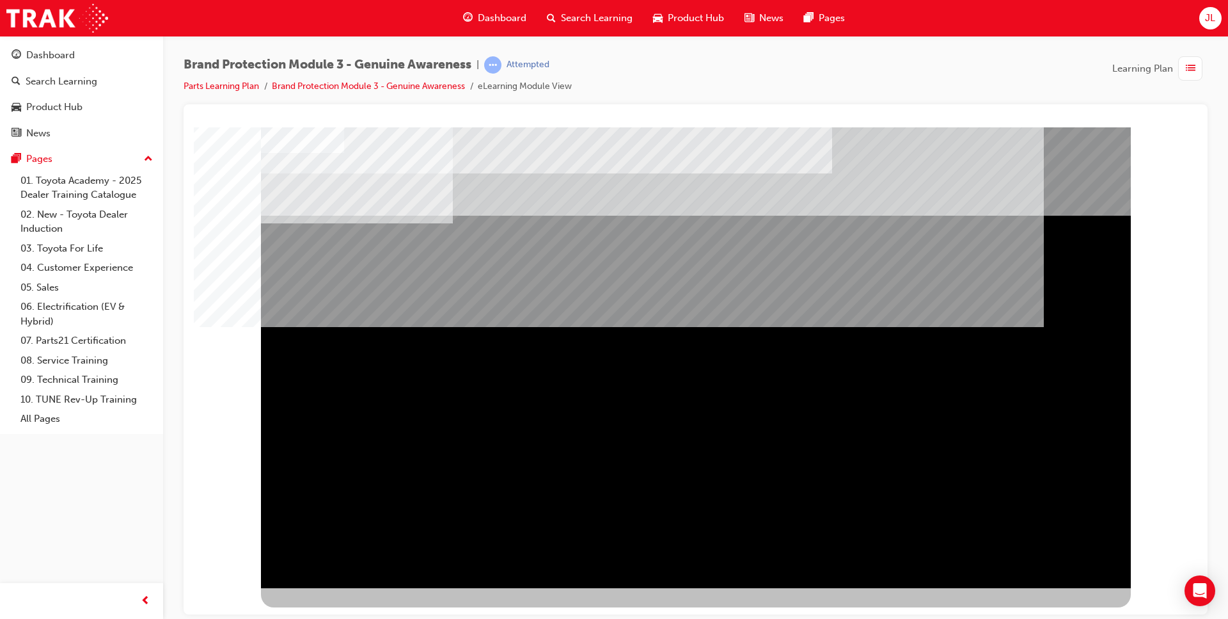
click at [342, 494] on div "NEXT Trigger this button to go to the next slide" at bounding box center [301, 621] width 81 height 23
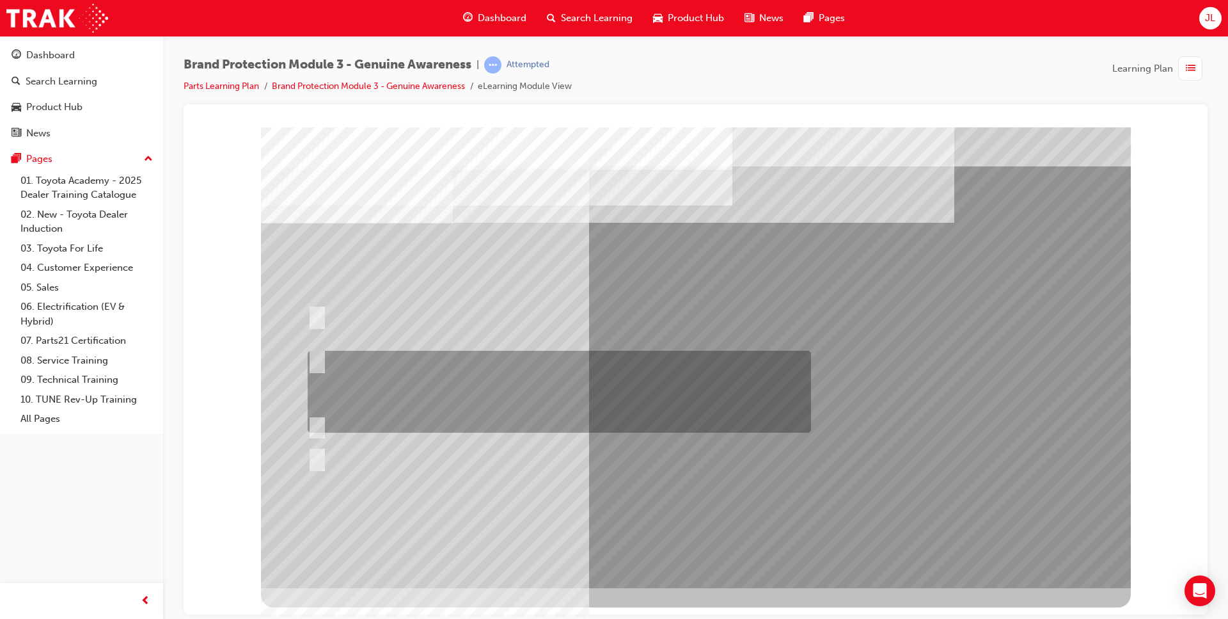
click at [397, 386] on div at bounding box center [555, 392] width 503 height 82
radio input "true"
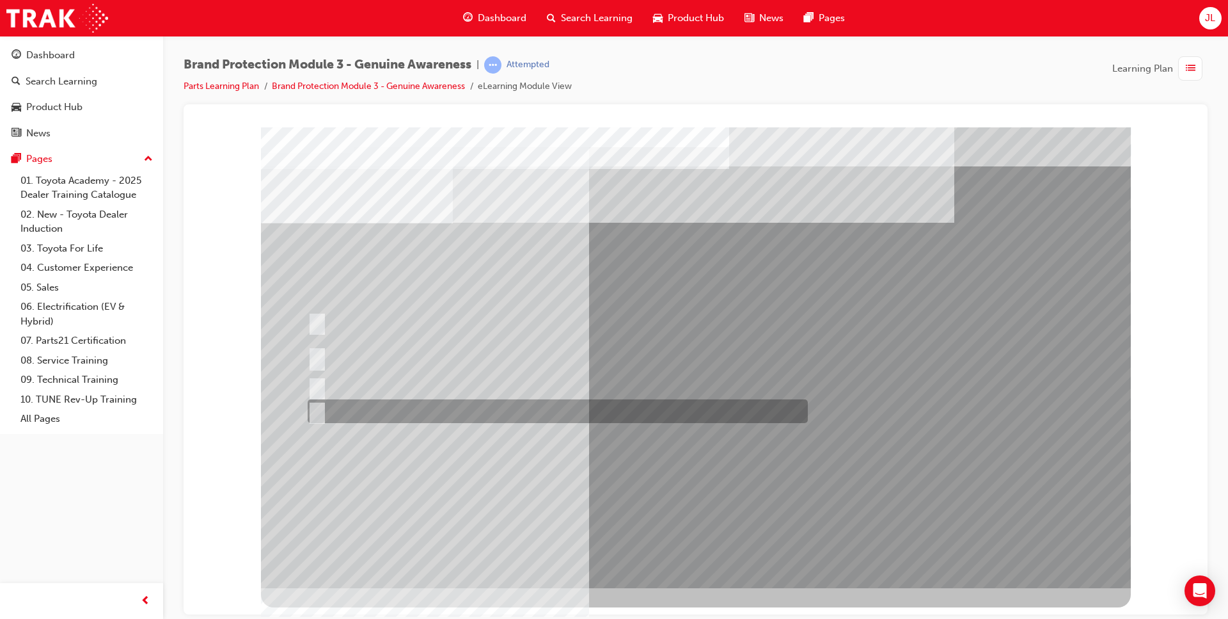
click at [445, 415] on div at bounding box center [554, 411] width 500 height 24
radio input "true"
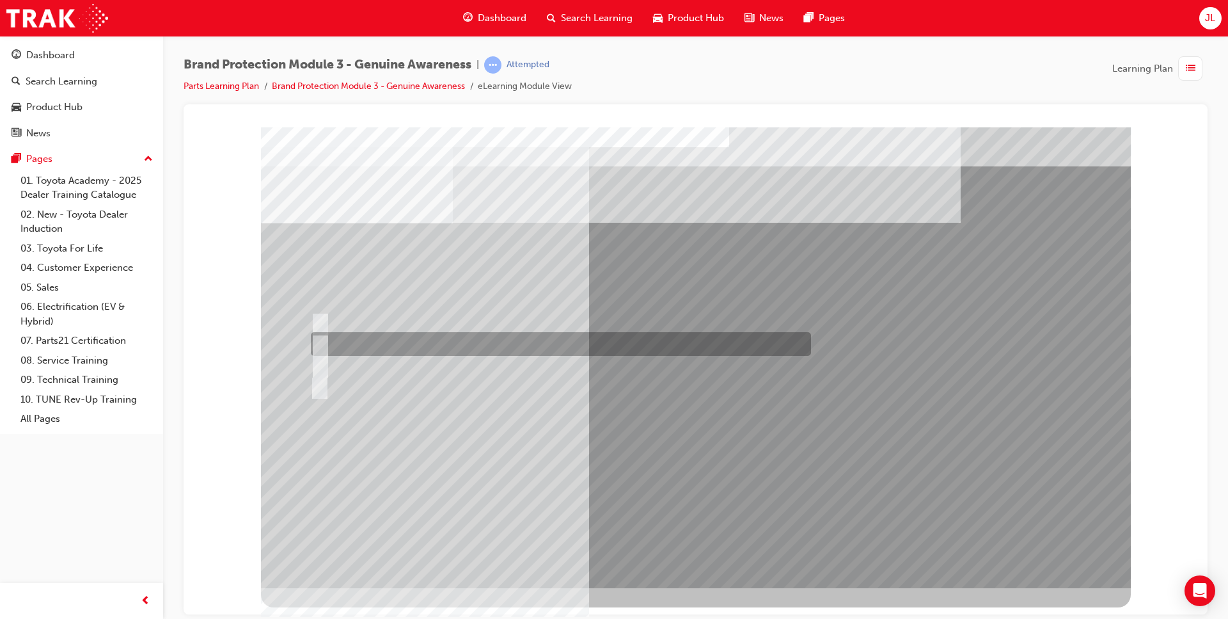
click at [382, 346] on div at bounding box center [558, 344] width 500 height 24
radio input "true"
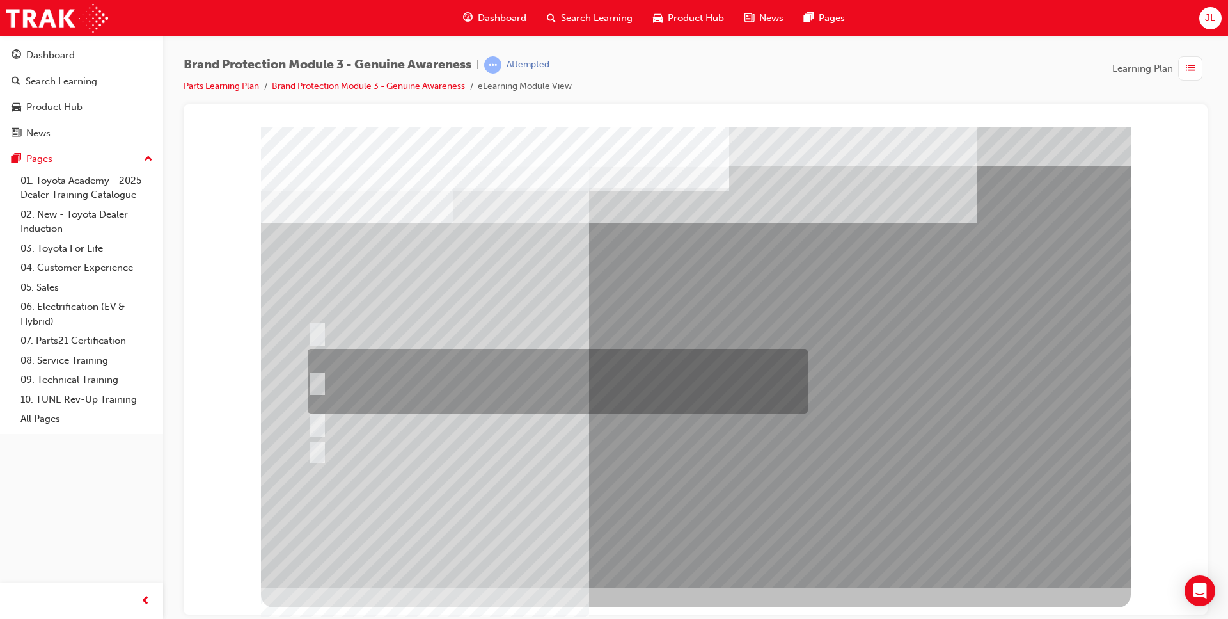
click at [425, 375] on div at bounding box center [554, 381] width 500 height 65
radio input "true"
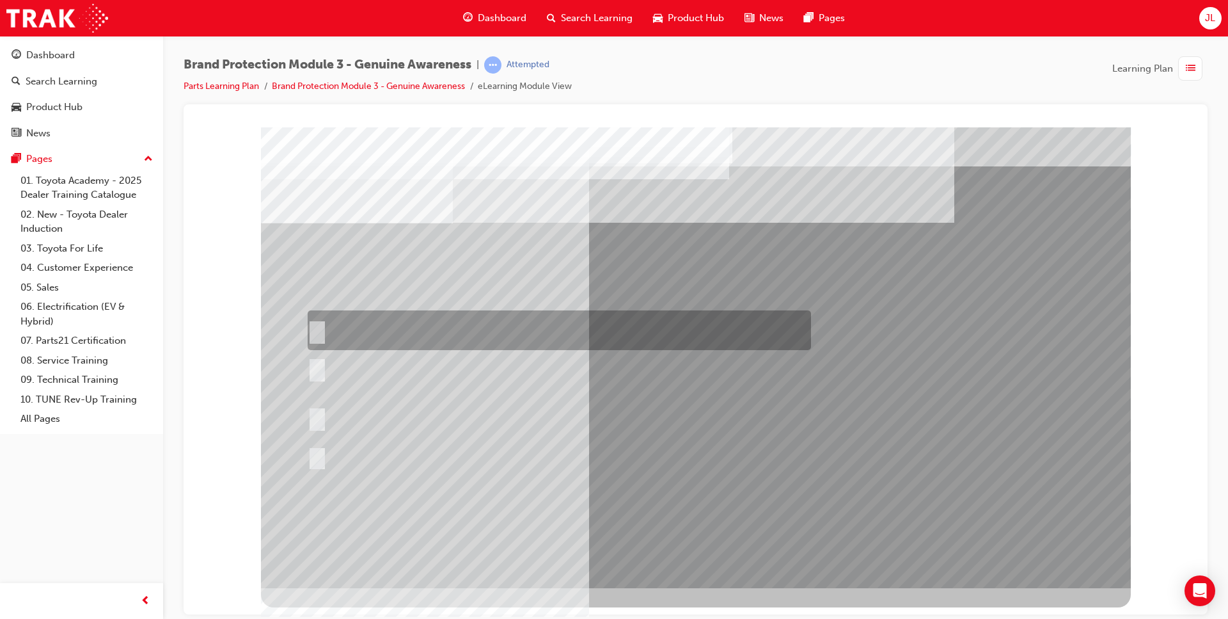
click at [528, 338] on div at bounding box center [555, 330] width 503 height 40
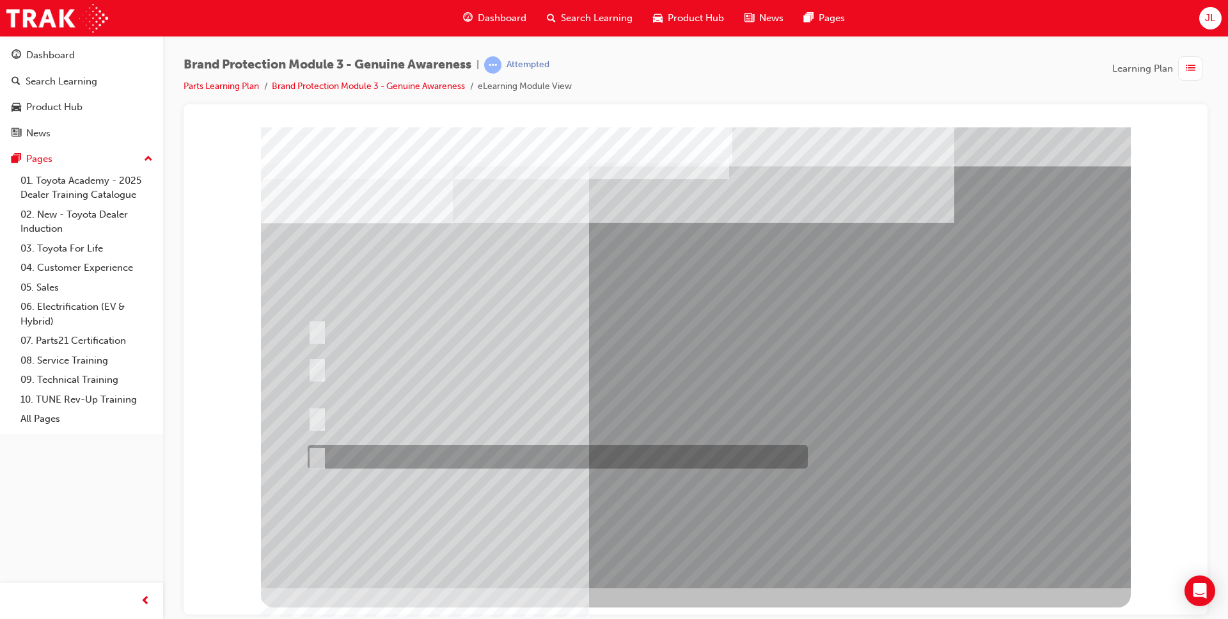
click at [434, 459] on div at bounding box center [554, 457] width 500 height 24
radio input "false"
radio input "true"
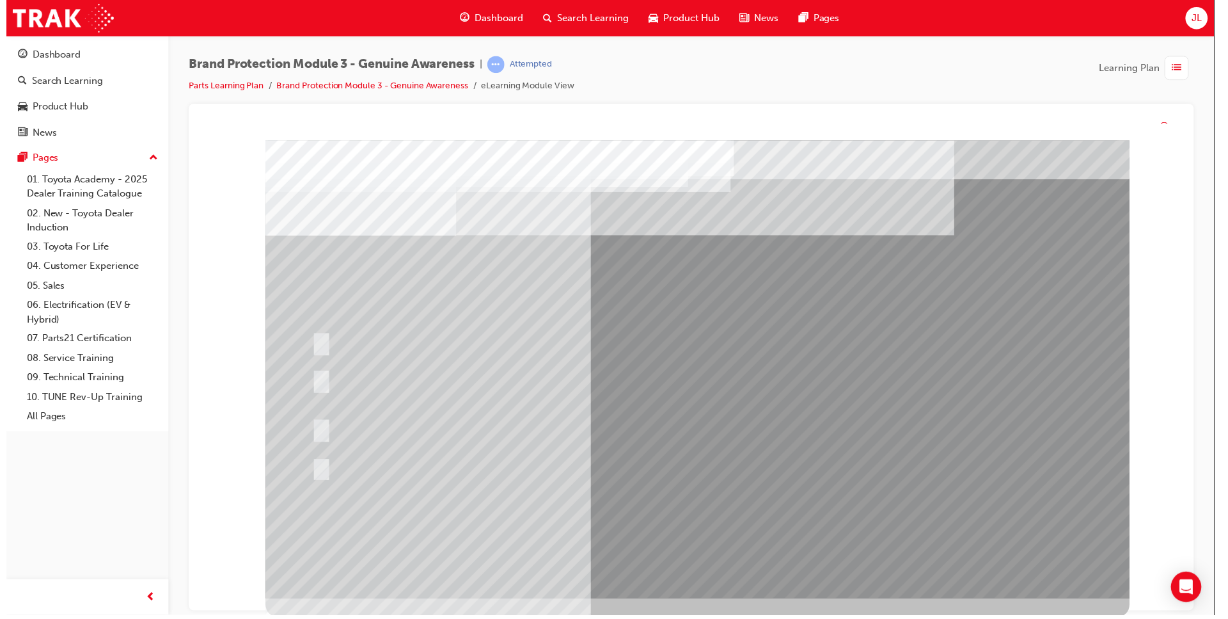
click at [652, 494] on div at bounding box center [700, 370] width 870 height 461
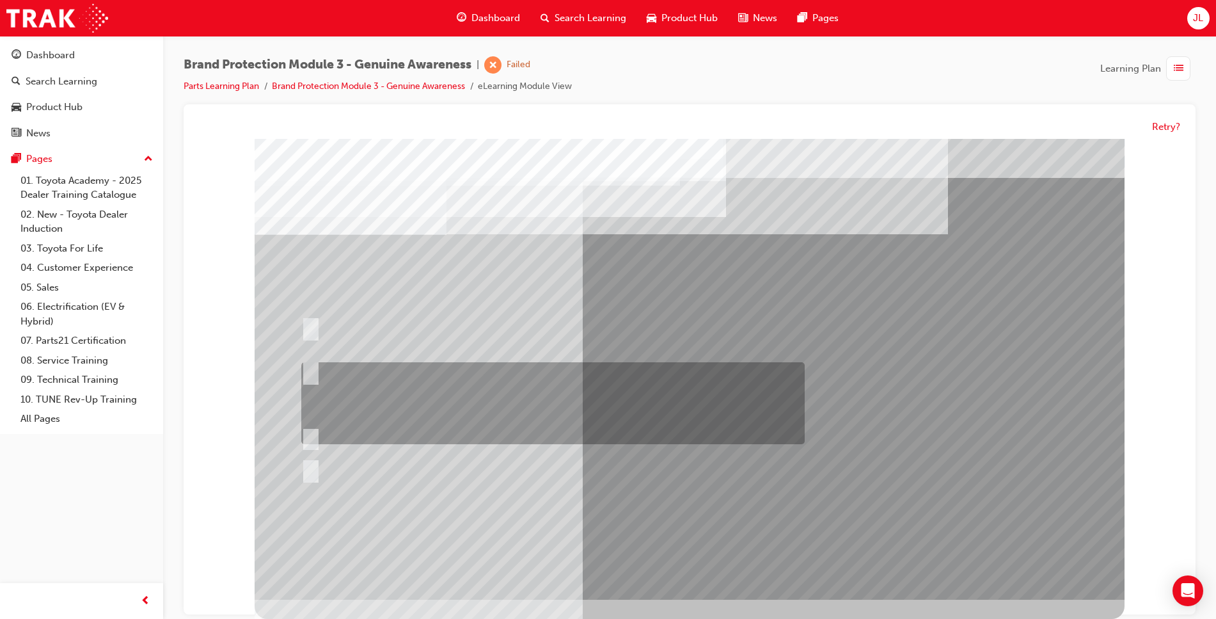
click at [436, 375] on div at bounding box center [549, 404] width 503 height 82
radio input "true"
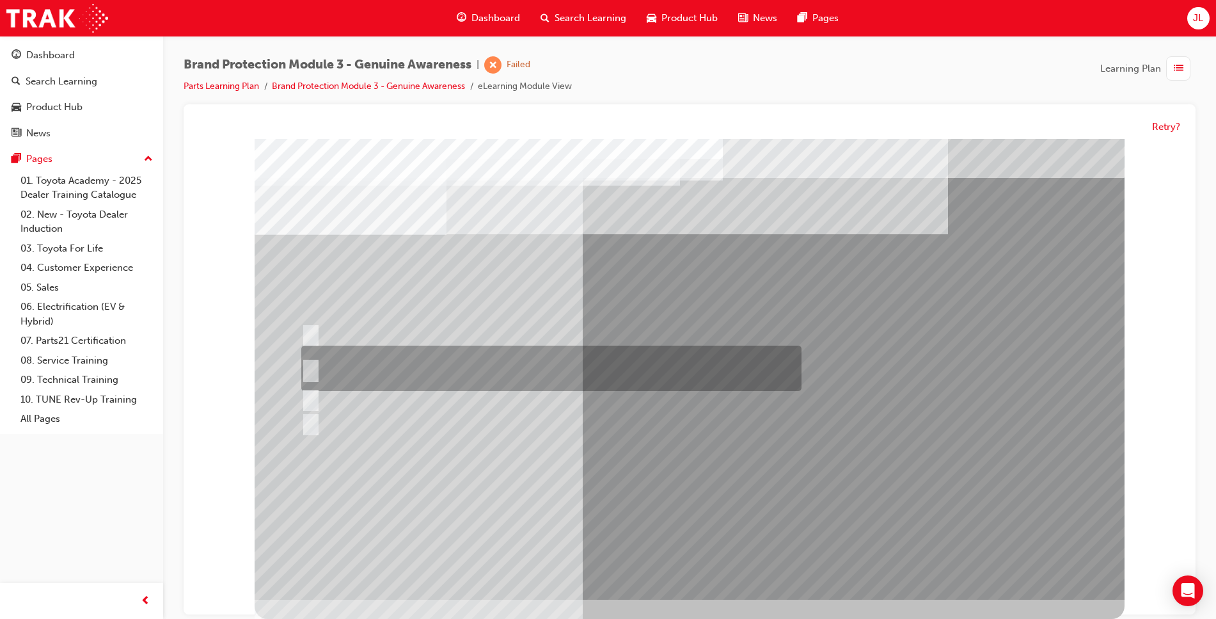
click at [400, 364] on div at bounding box center [548, 368] width 500 height 45
radio input "true"
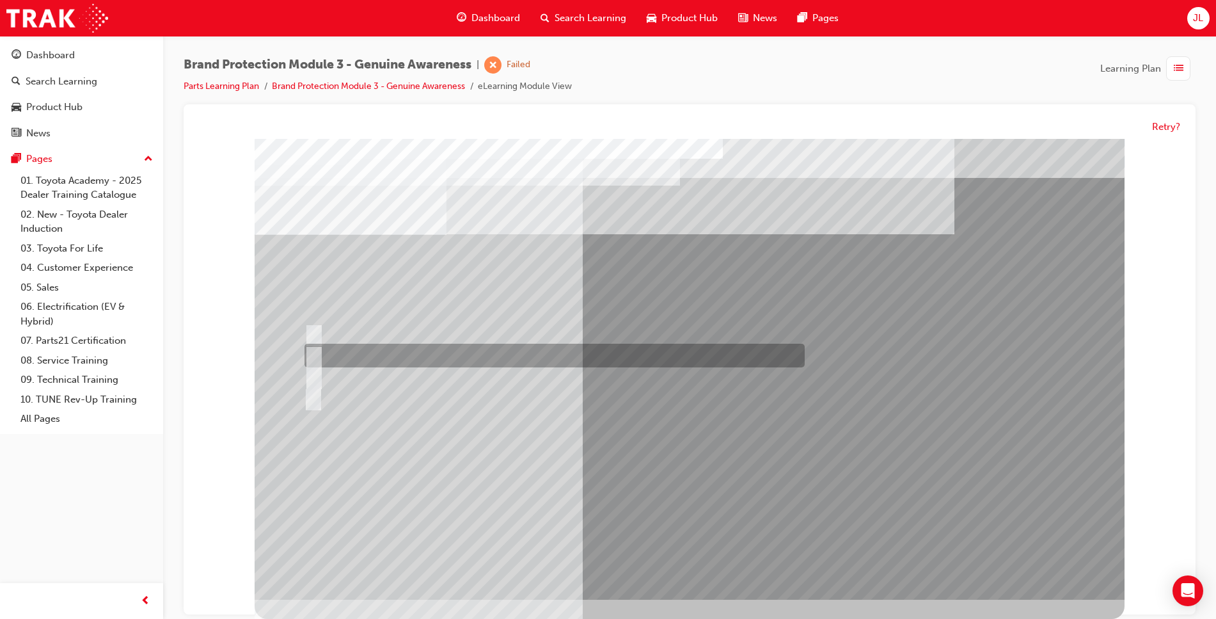
click at [423, 358] on div at bounding box center [551, 356] width 500 height 24
radio input "true"
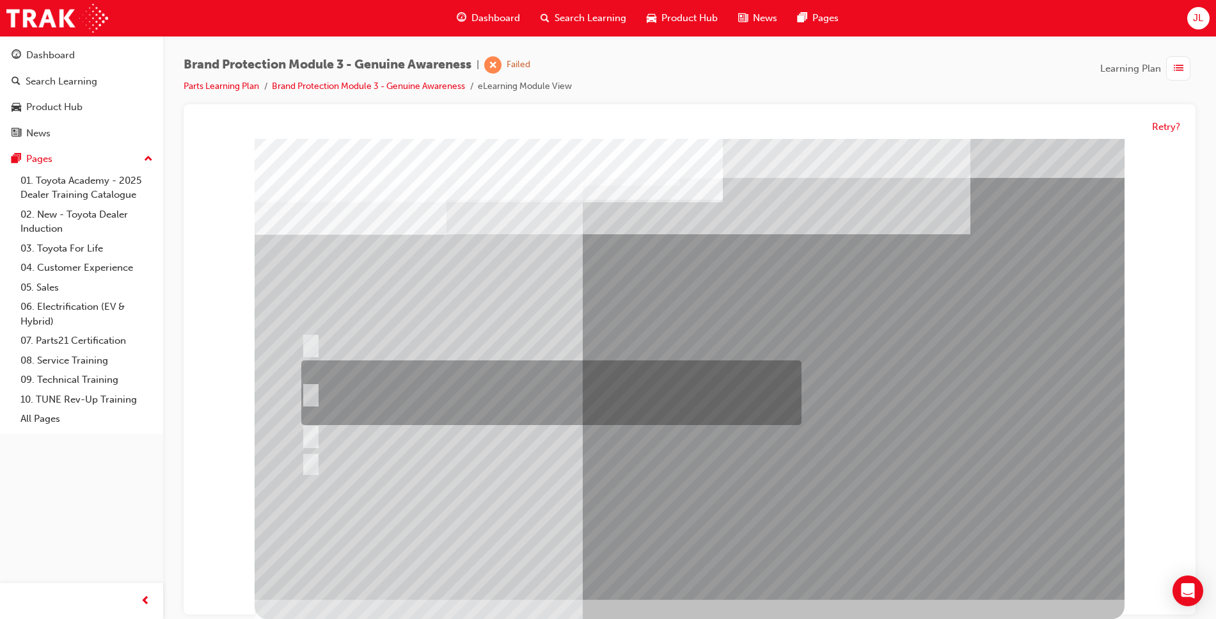
click at [406, 397] on div at bounding box center [548, 393] width 500 height 65
radio input "true"
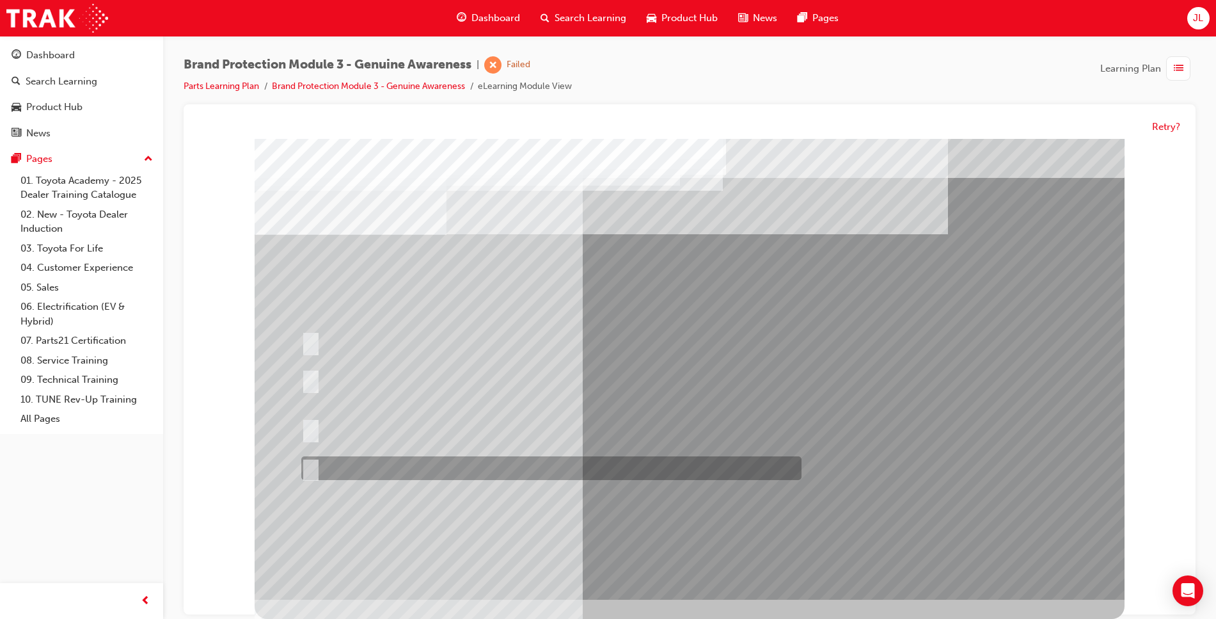
click at [411, 479] on div at bounding box center [548, 469] width 500 height 24
radio input "true"
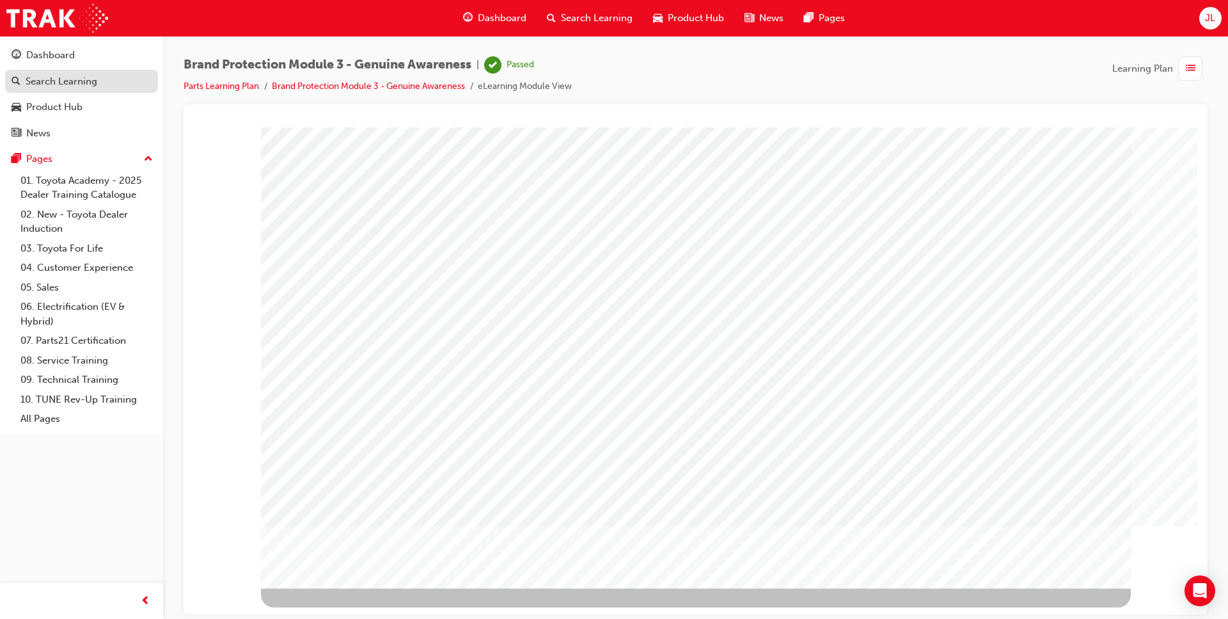
click at [81, 86] on div "Search Learning" at bounding box center [62, 81] width 72 height 15
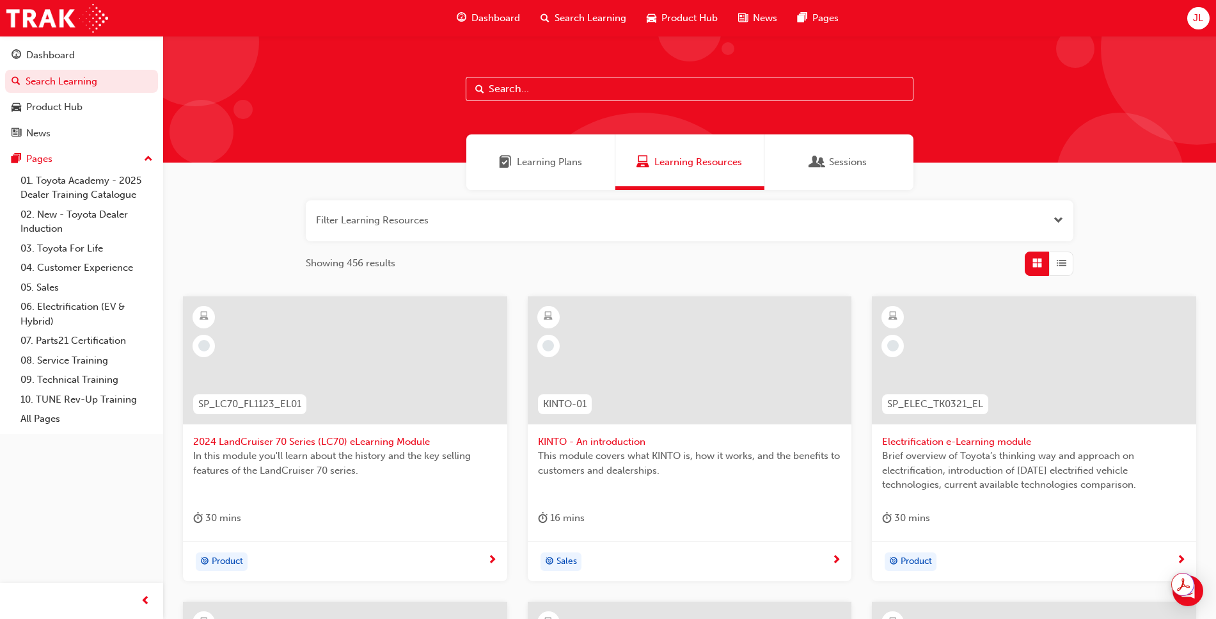
click at [550, 163] on span "Learning Plans" at bounding box center [549, 162] width 65 height 15
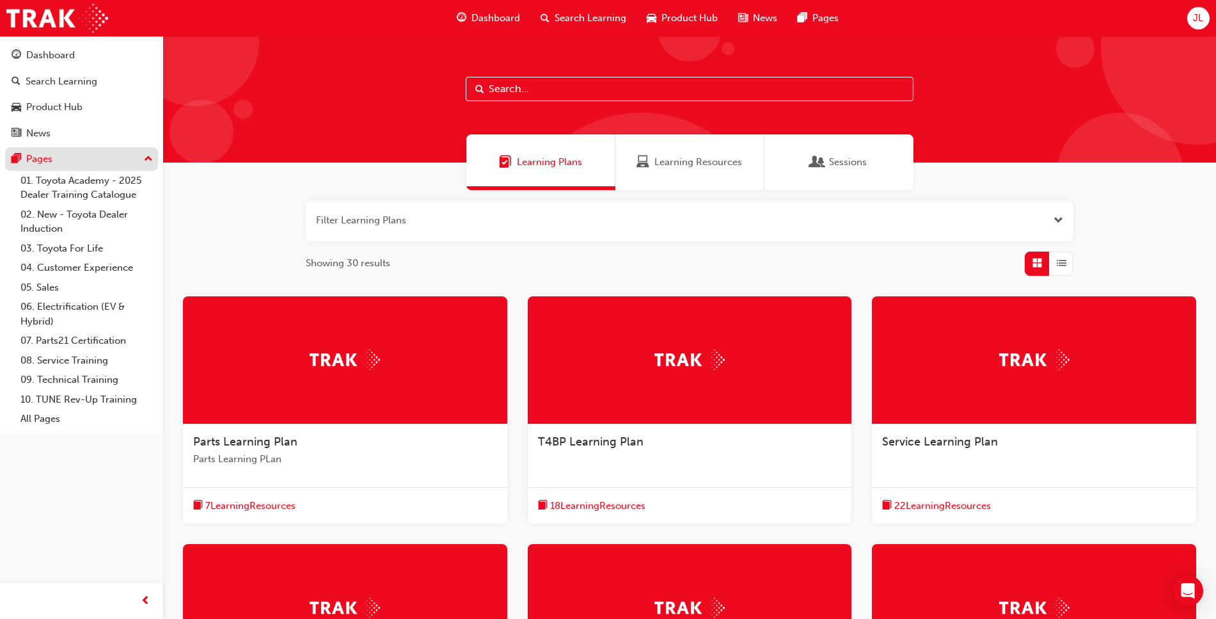
click at [68, 159] on div "Pages" at bounding box center [82, 159] width 140 height 16
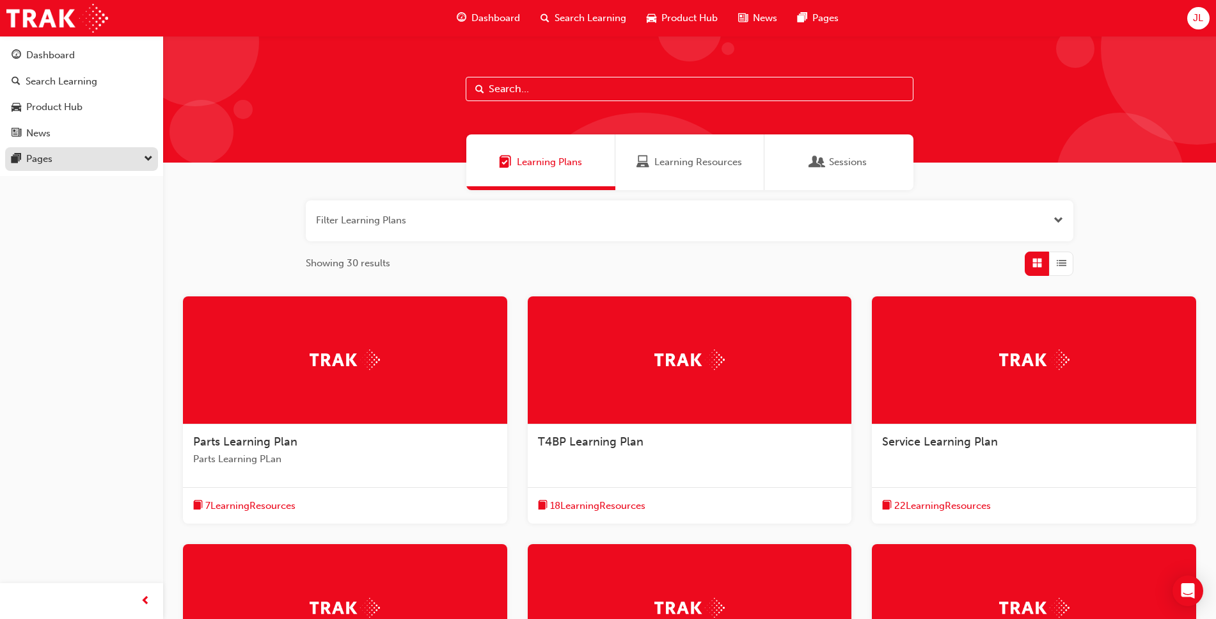
click at [68, 159] on div "Pages" at bounding box center [82, 159] width 140 height 16
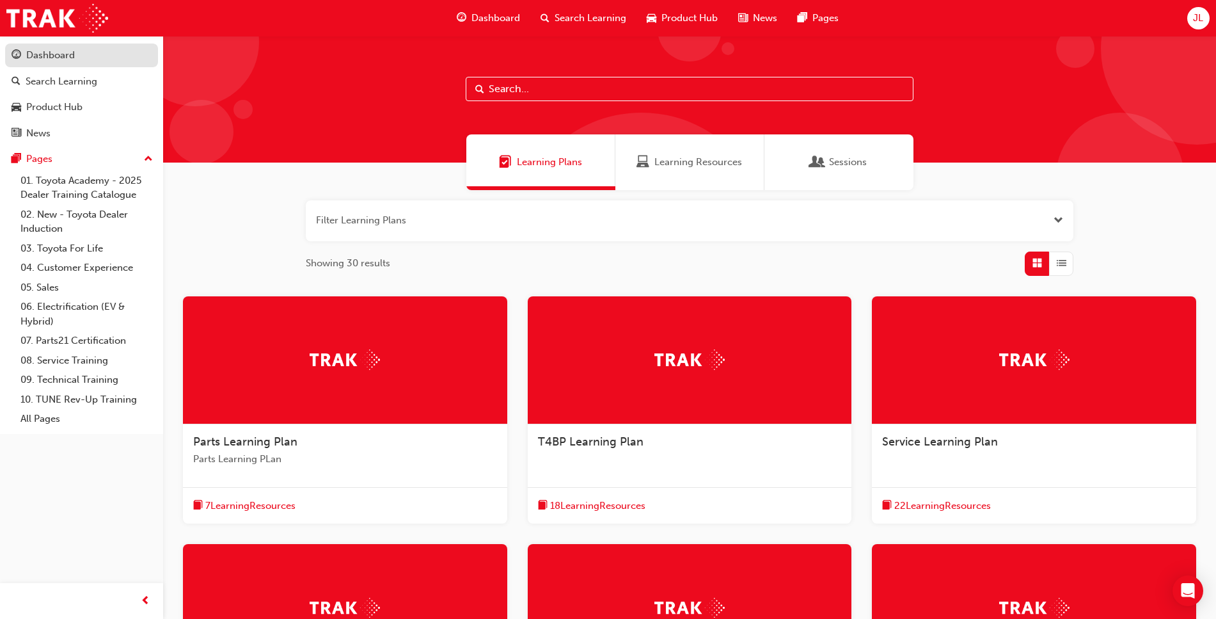
click at [54, 59] on div "Dashboard" at bounding box center [50, 55] width 49 height 15
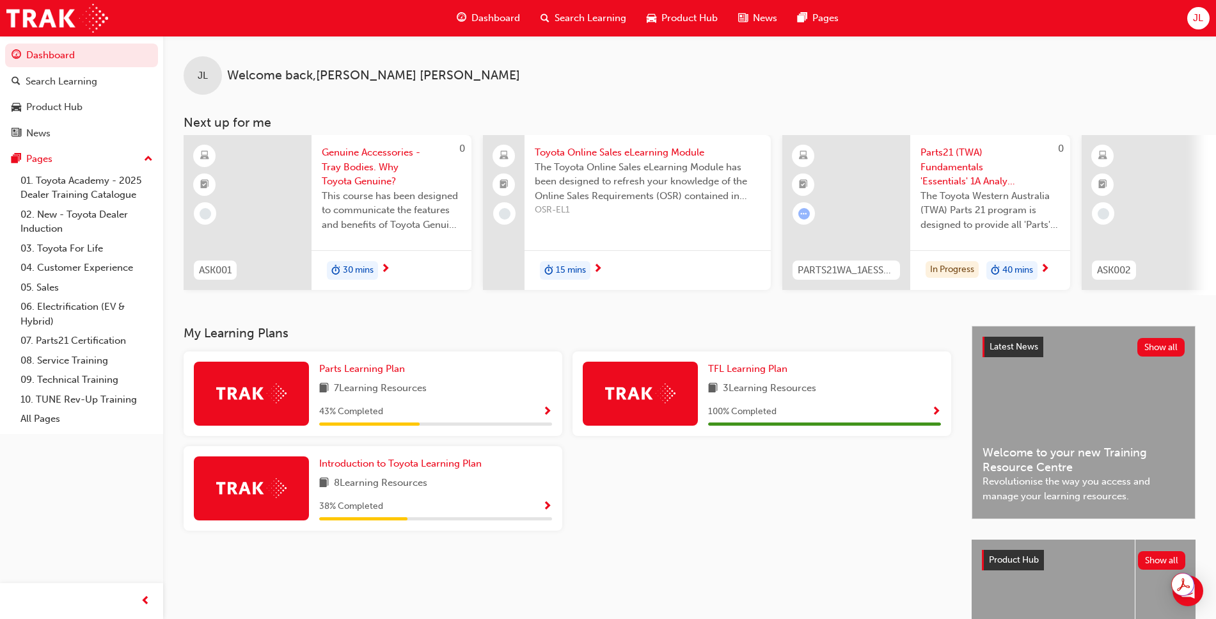
click at [942, 164] on span "Parts21 (TWA) Fundamentals 'Essentials' 1A Analysis & Interpretation eLearning" at bounding box center [989, 166] width 139 height 43
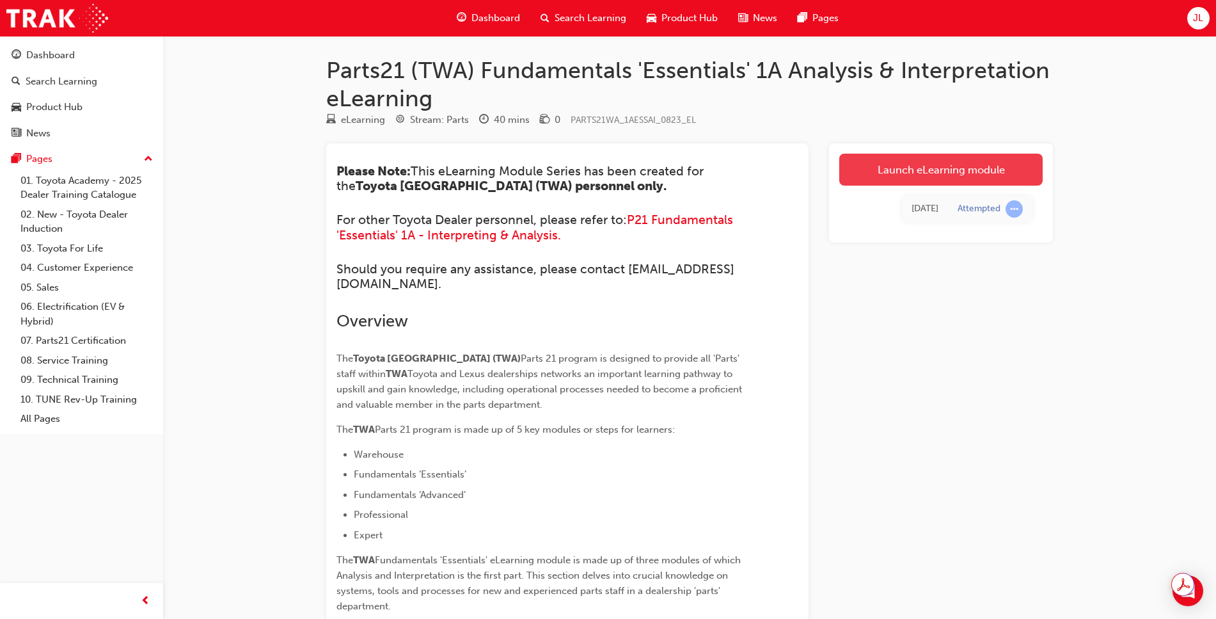
click at [920, 167] on link "Launch eLearning module" at bounding box center [940, 170] width 203 height 32
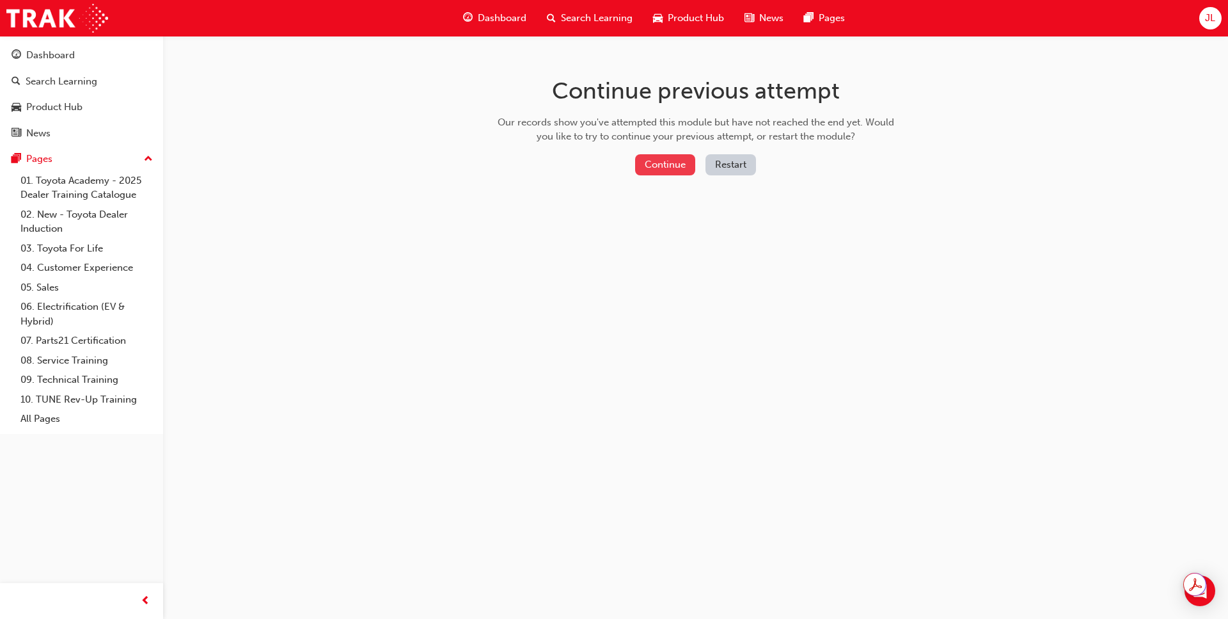
click at [659, 159] on button "Continue" at bounding box center [665, 164] width 60 height 21
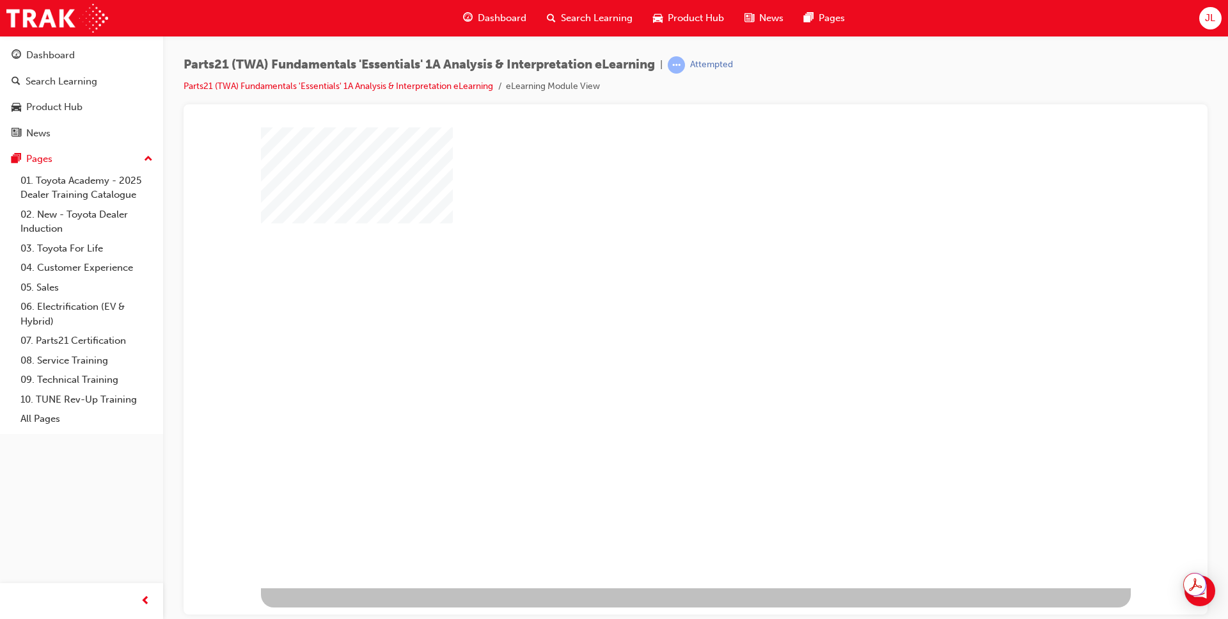
click at [659, 320] on div "play" at bounding box center [659, 320] width 0 height 0
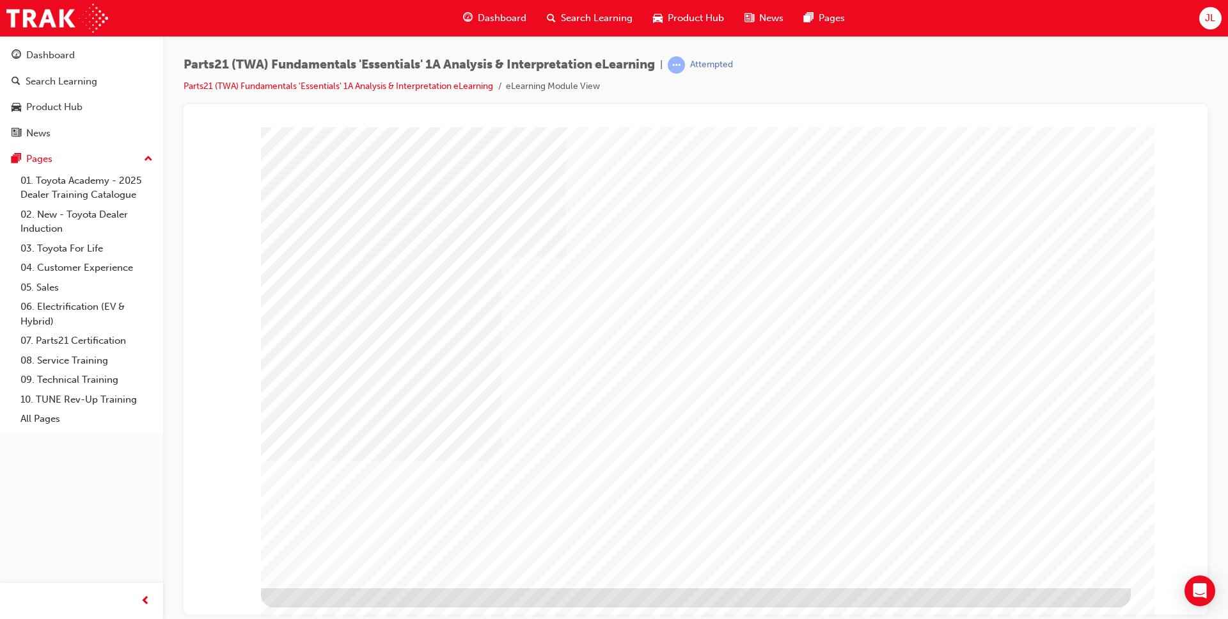
type input "josh"
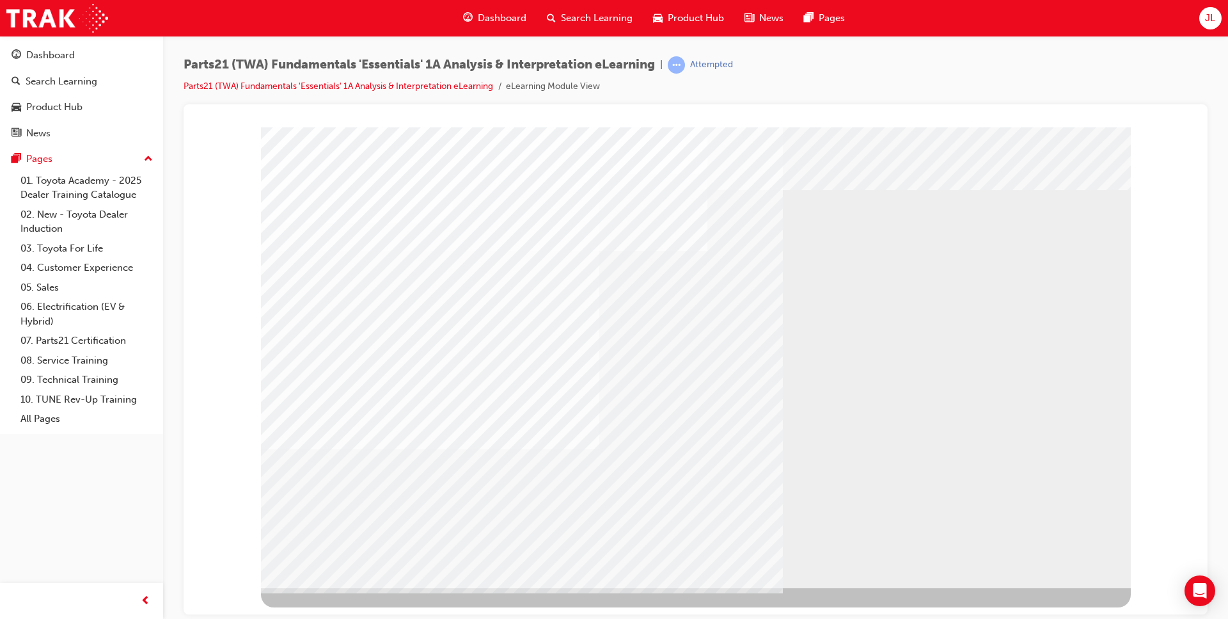
drag, startPoint x: 896, startPoint y: 439, endPoint x: 888, endPoint y: 460, distance: 21.9
click at [888, 460] on div "multistate" at bounding box center [696, 357] width 870 height 461
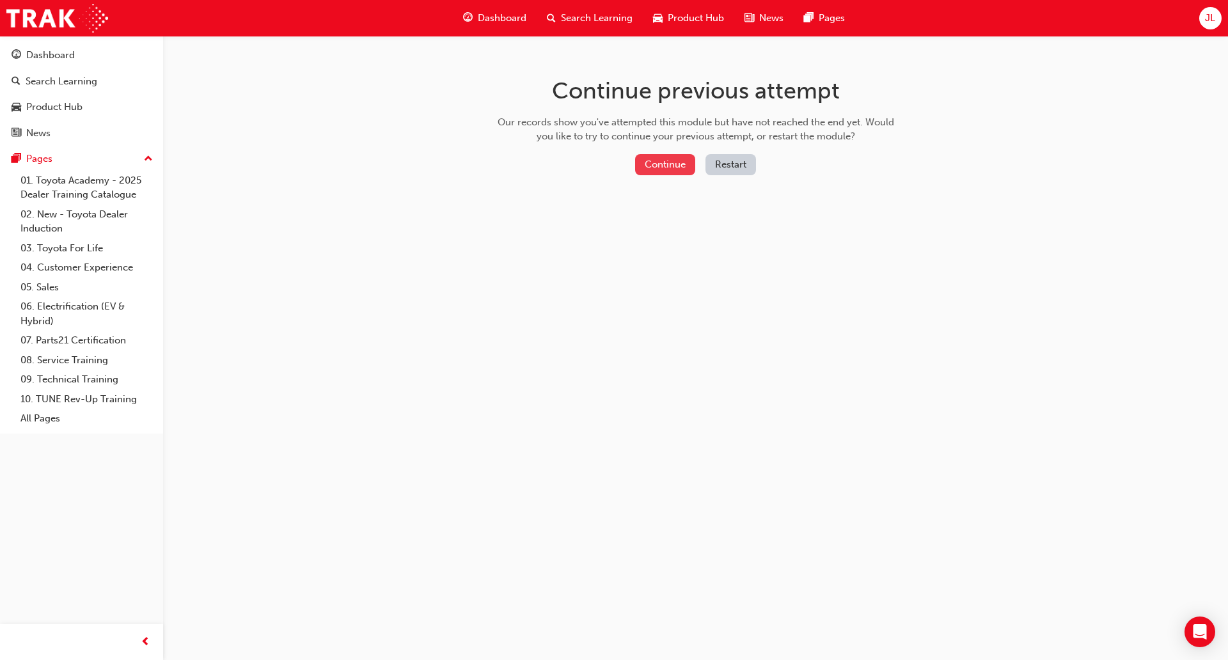
click at [665, 162] on button "Continue" at bounding box center [665, 164] width 60 height 21
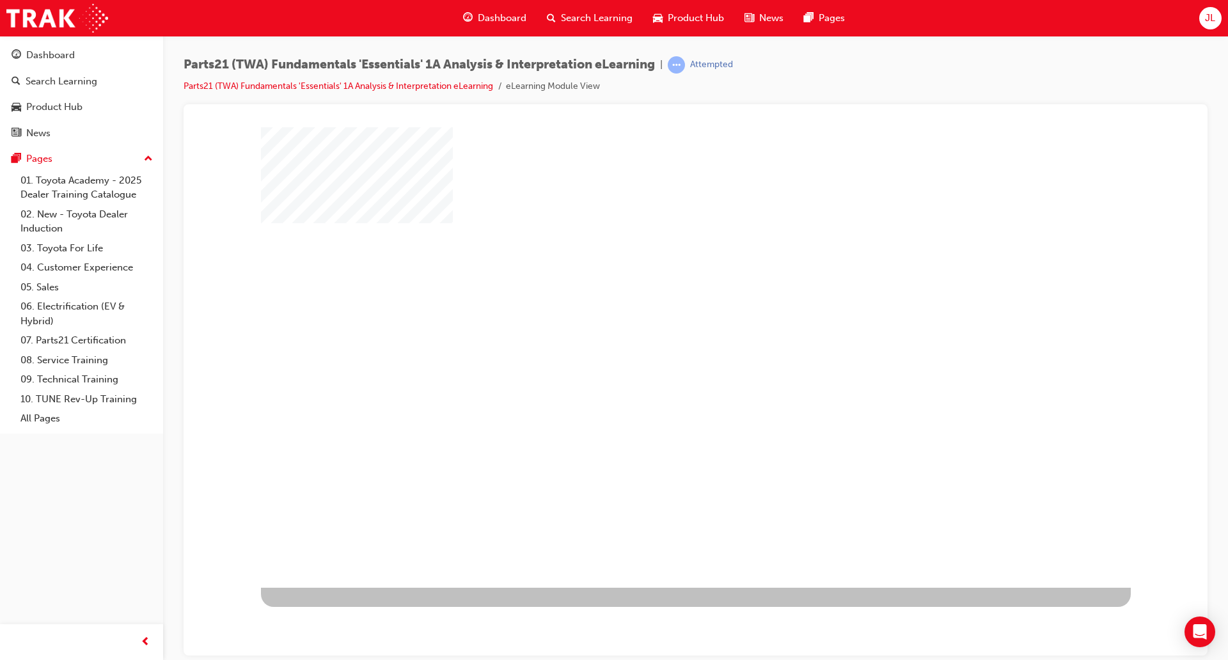
click at [659, 320] on div "play" at bounding box center [659, 320] width 0 height 0
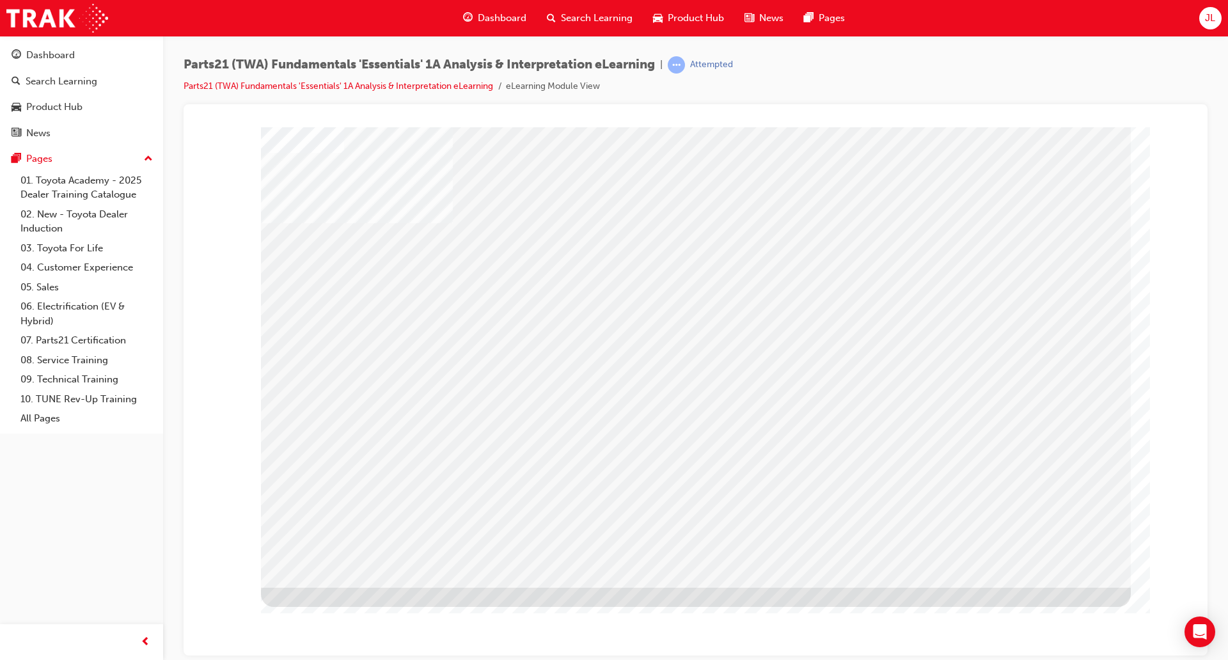
drag, startPoint x: 1032, startPoint y: 562, endPoint x: 1013, endPoint y: 561, distance: 19.2
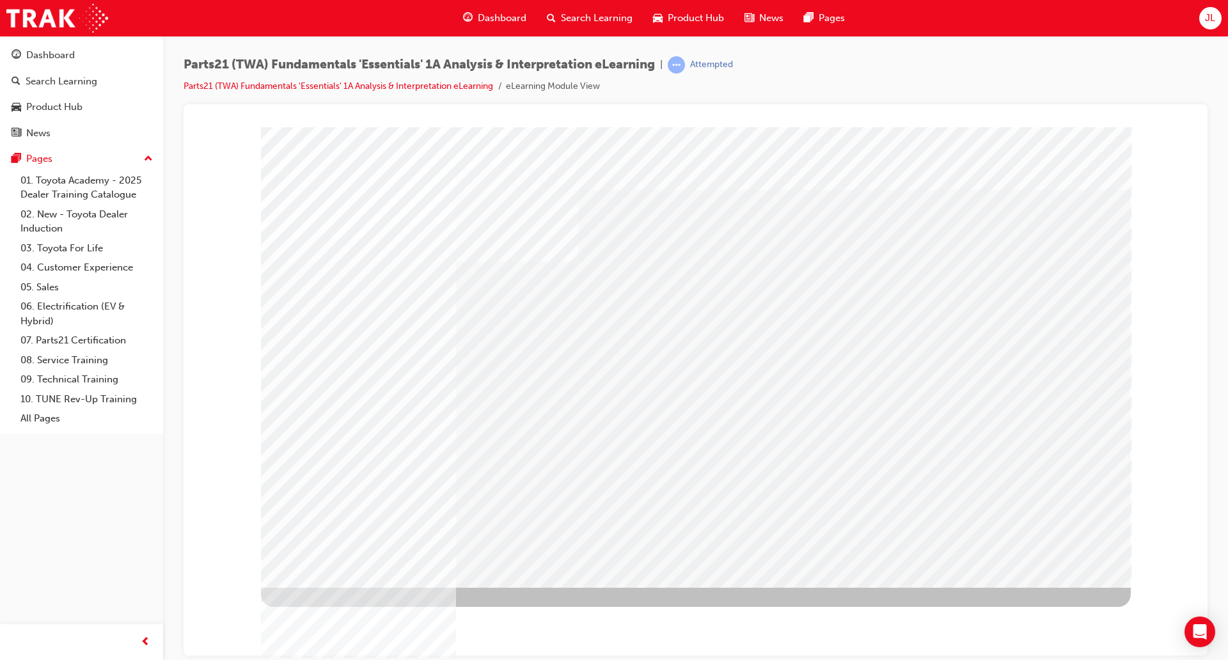
click at [828, 242] on div "Play" at bounding box center [832, 242] width 485 height 0
click at [722, 390] on div "Video" at bounding box center [832, 378] width 485 height 273
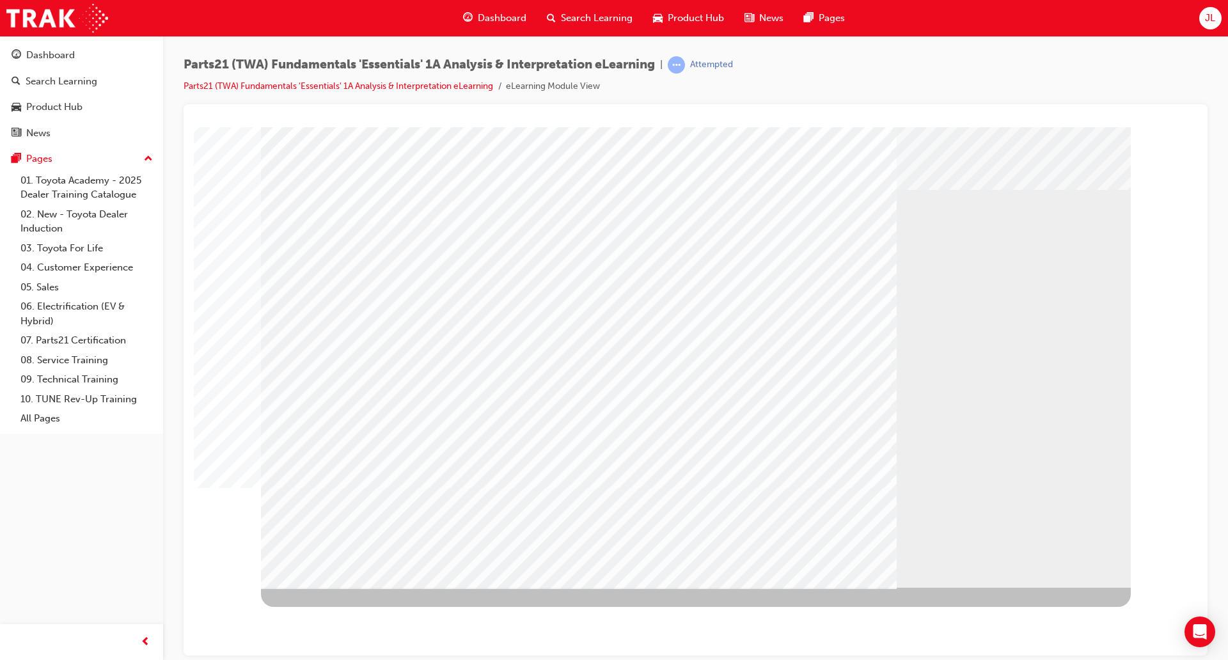
click at [1057, 242] on div "Full Screen" at bounding box center [832, 242] width 485 height 0
click at [807, 242] on div "Play" at bounding box center [832, 242] width 485 height 0
click at [1067, 242] on div "Full Screen" at bounding box center [832, 242] width 485 height 0
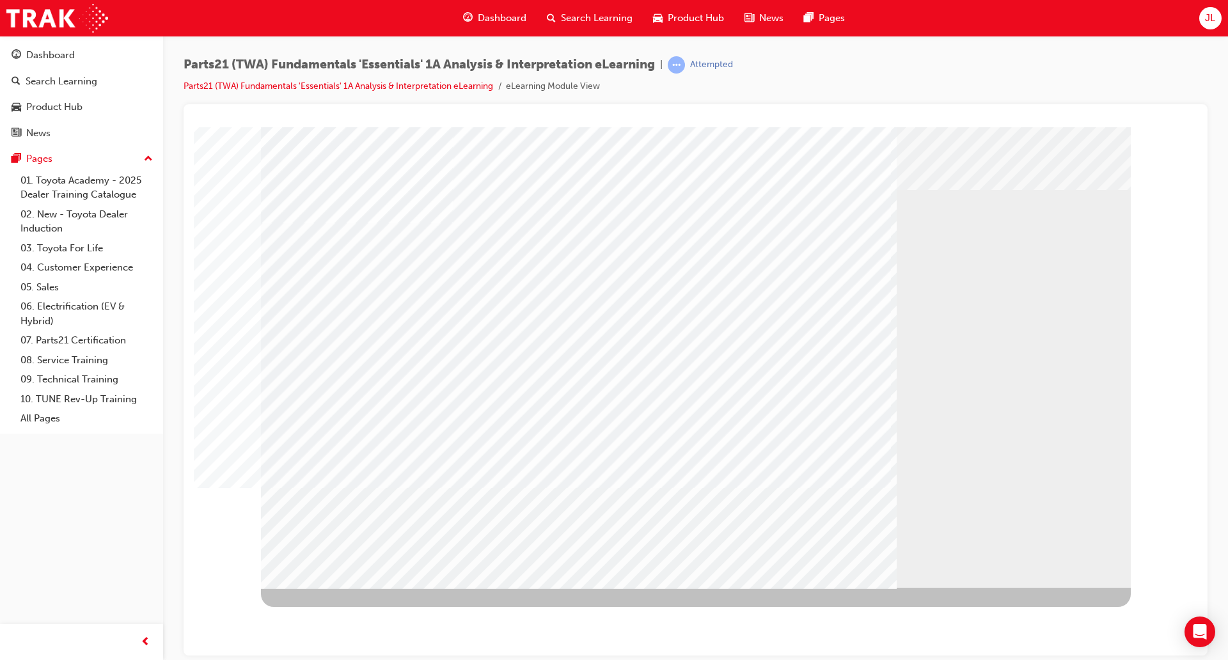
click at [830, 242] on div "Play" at bounding box center [832, 242] width 485 height 0
click at [627, 242] on div "Play" at bounding box center [832, 242] width 485 height 0
click at [60, 136] on div "News" at bounding box center [82, 133] width 140 height 16
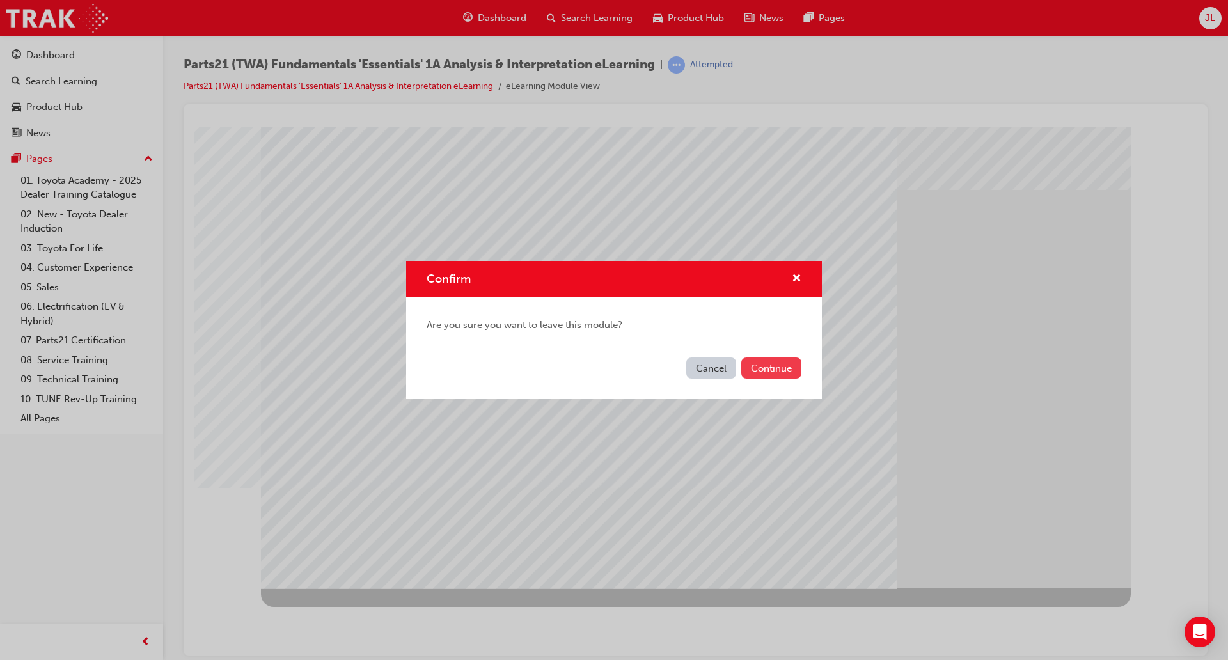
click at [765, 371] on button "Continue" at bounding box center [771, 368] width 60 height 21
